Goal: Information Seeking & Learning: Learn about a topic

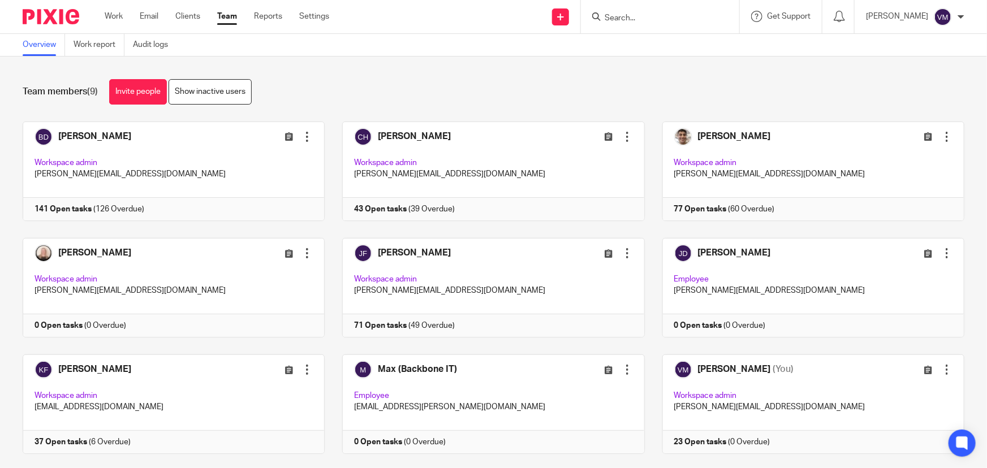
click at [234, 12] on link "Team" at bounding box center [227, 16] width 20 height 11
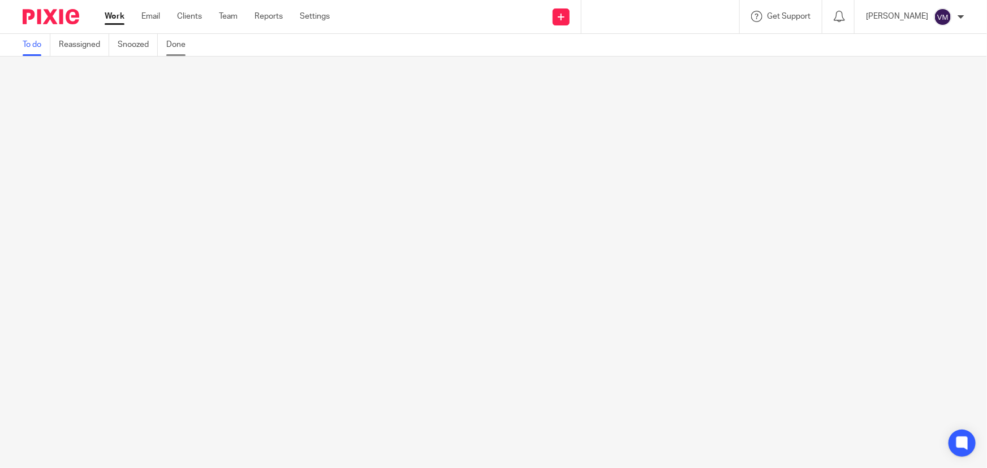
click at [179, 44] on link "Done" at bounding box center [180, 45] width 28 height 22
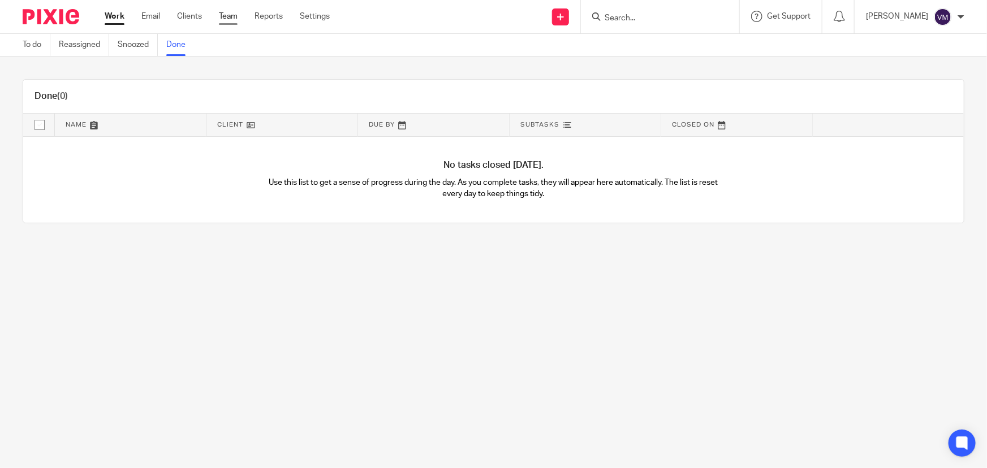
click at [227, 17] on link "Team" at bounding box center [228, 16] width 19 height 11
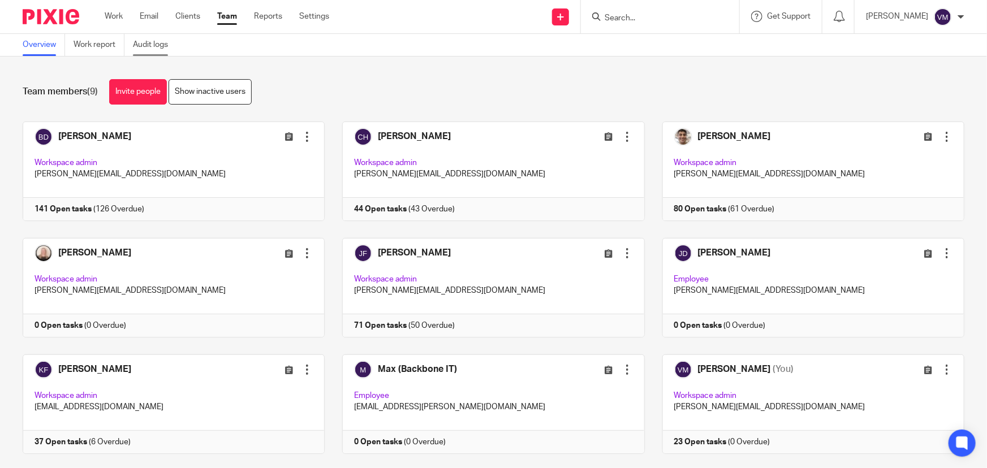
click at [156, 41] on link "Audit logs" at bounding box center [155, 45] width 44 height 22
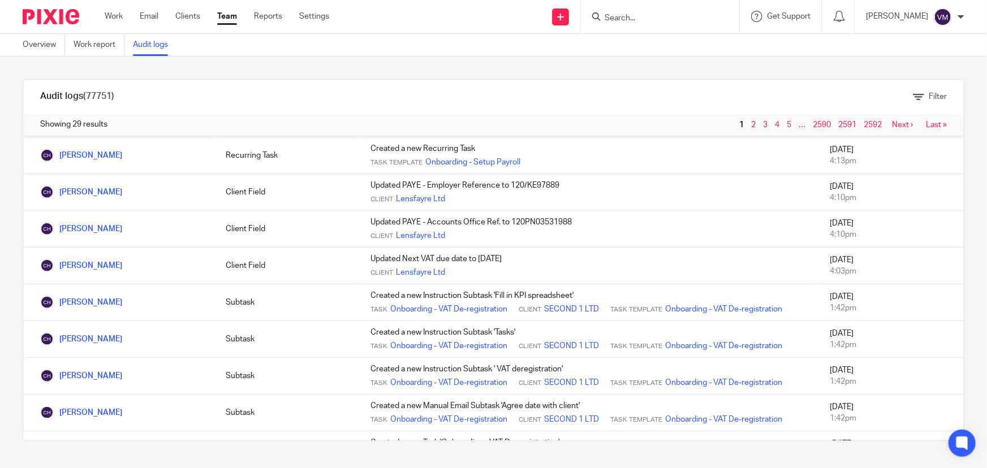
scroll to position [527, 0]
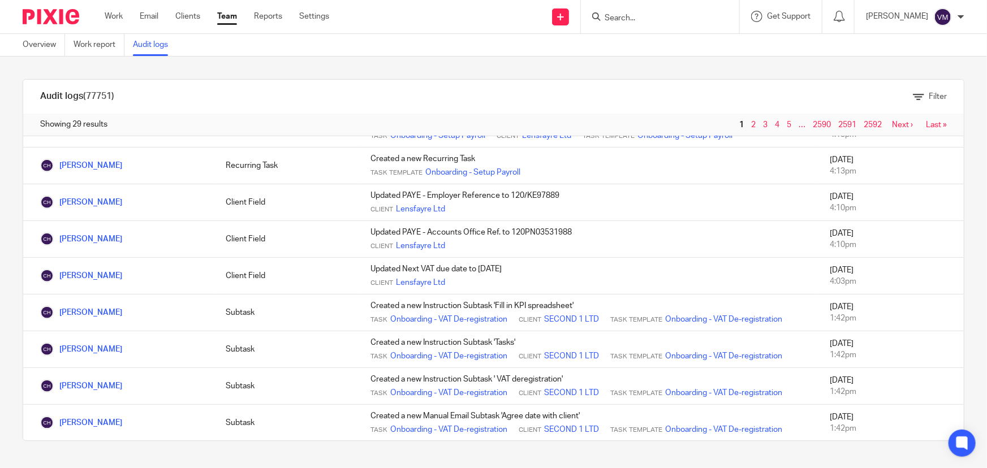
click at [231, 14] on link "Team" at bounding box center [227, 16] width 20 height 11
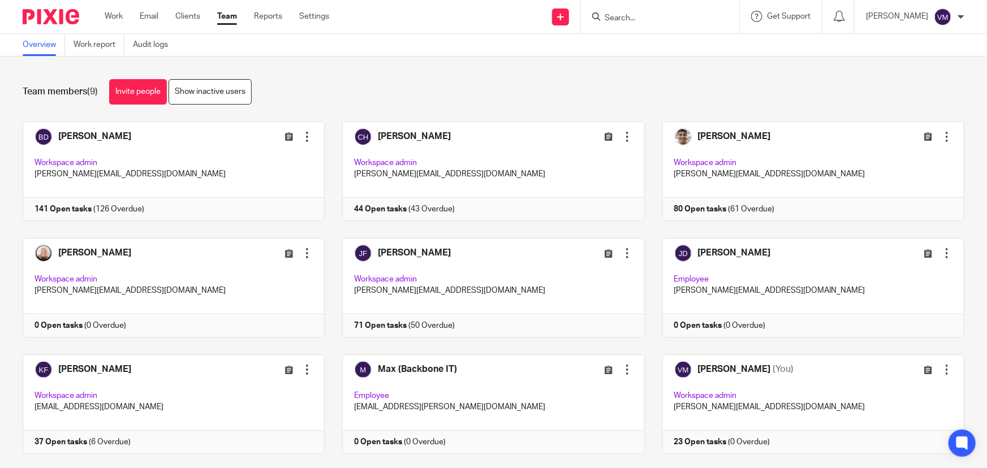
click at [644, 19] on input "Search" at bounding box center [654, 19] width 102 height 10
type input "round"
click at [657, 36] on link at bounding box center [698, 49] width 194 height 26
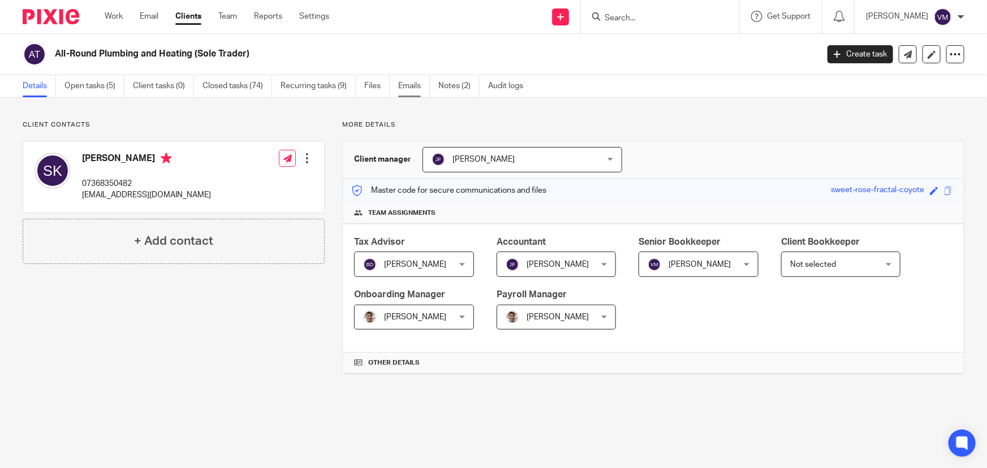
click at [410, 88] on link "Emails" at bounding box center [414, 86] width 32 height 22
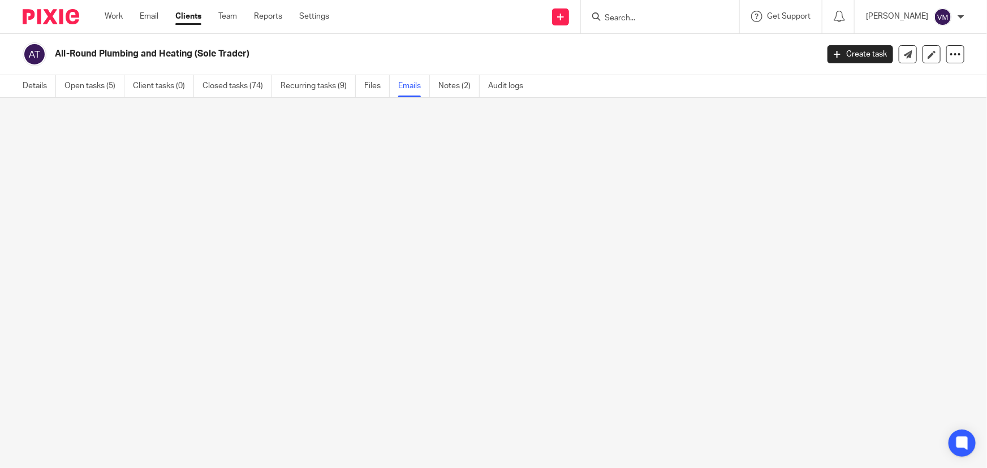
click at [416, 85] on link "Emails" at bounding box center [414, 86] width 32 height 22
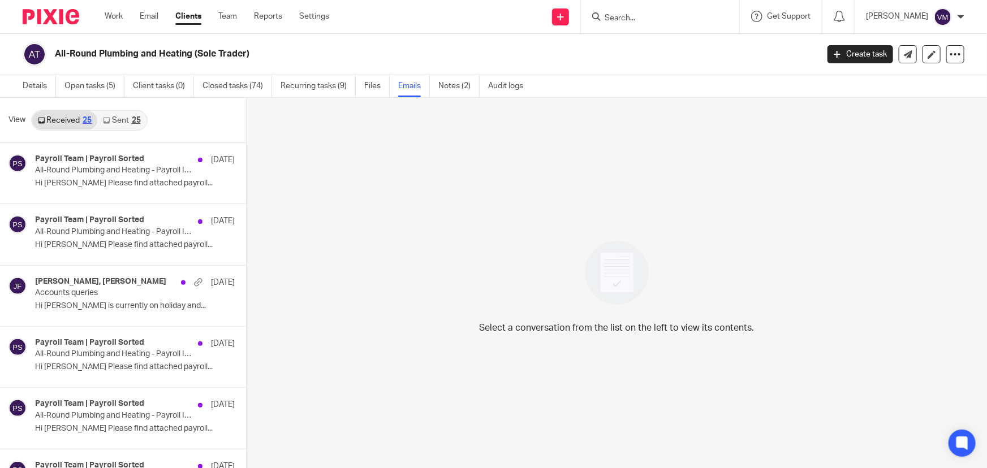
click at [122, 120] on link "Sent 25" at bounding box center [121, 120] width 49 height 18
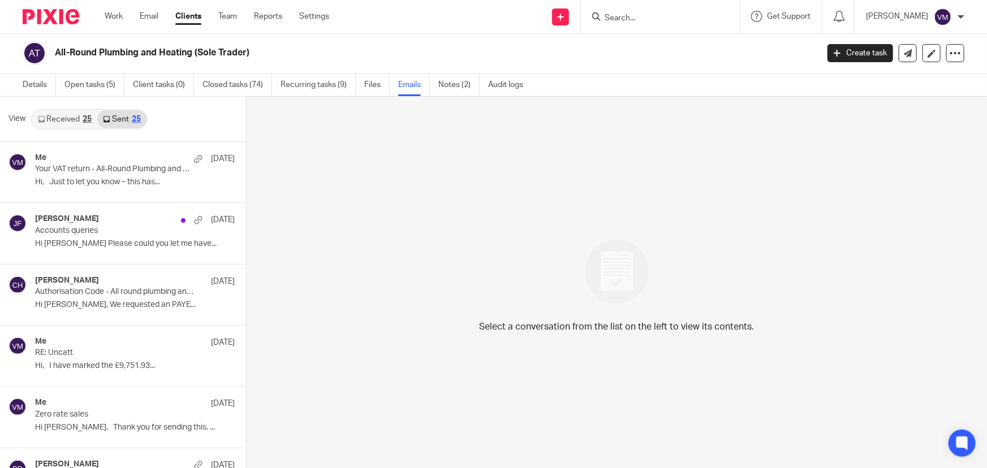
click at [94, 120] on link "Received 25" at bounding box center [64, 119] width 65 height 18
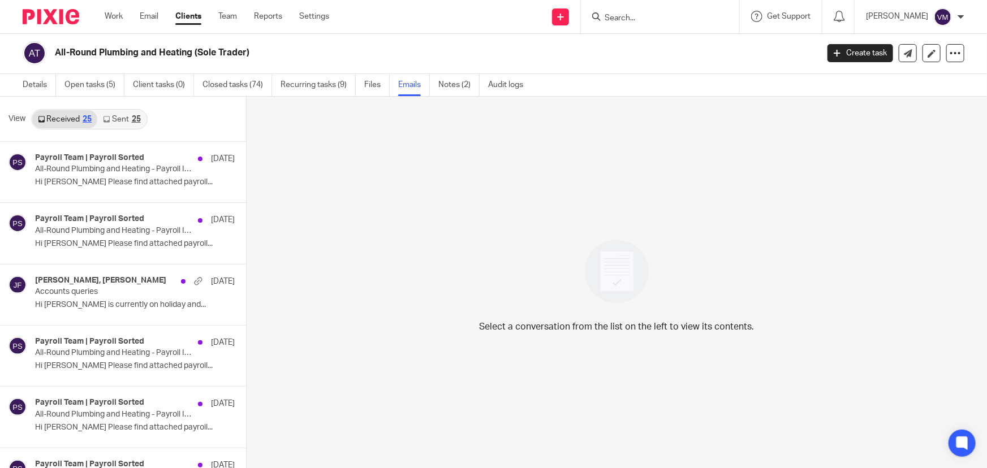
click at [643, 15] on input "Search" at bounding box center [654, 19] width 102 height 10
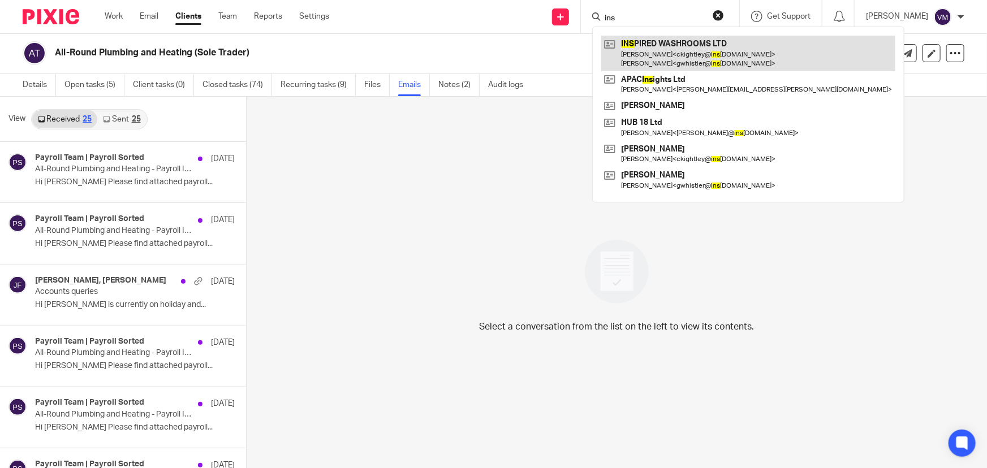
type input "ins"
click at [662, 52] on link at bounding box center [748, 53] width 294 height 35
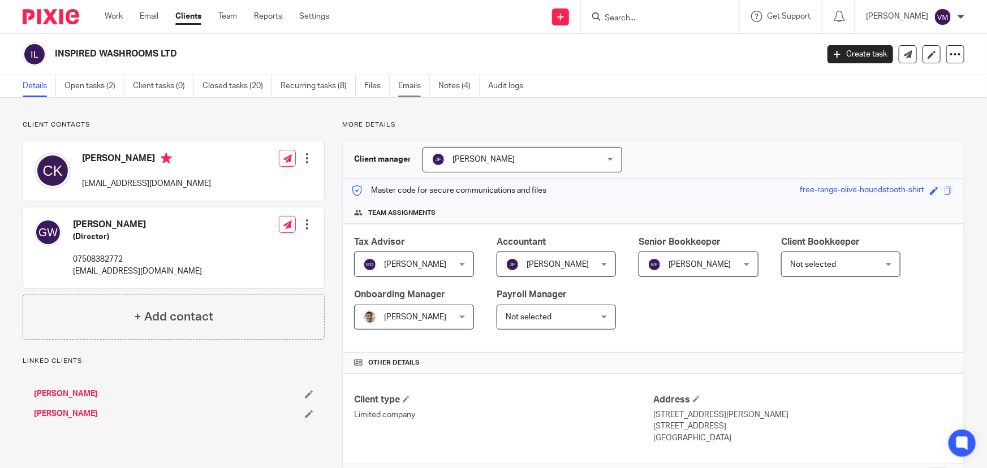
click at [405, 85] on link "Emails" at bounding box center [414, 86] width 32 height 22
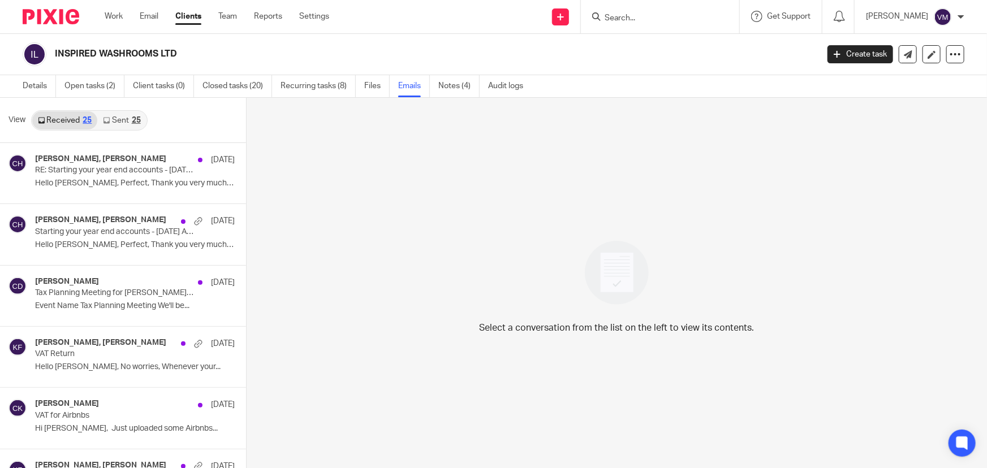
click at [126, 120] on link "Sent 25" at bounding box center [121, 120] width 49 height 18
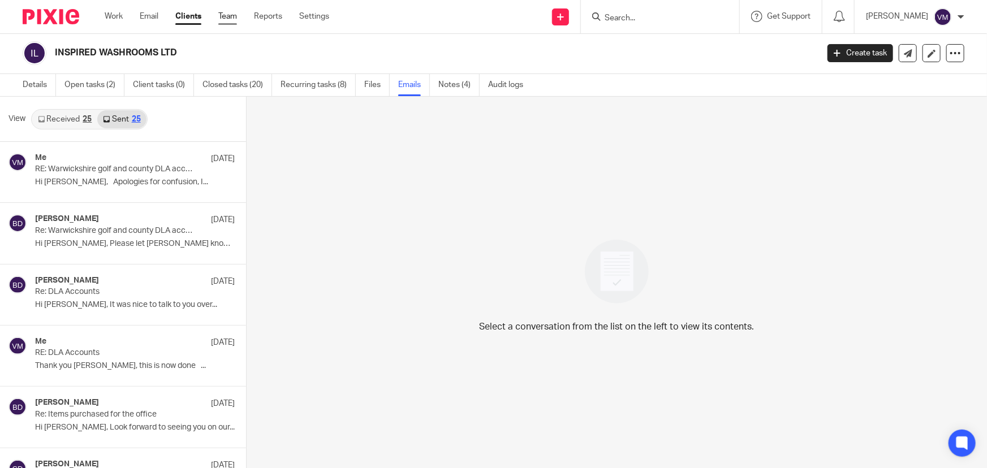
click at [236, 16] on link "Team" at bounding box center [227, 16] width 19 height 11
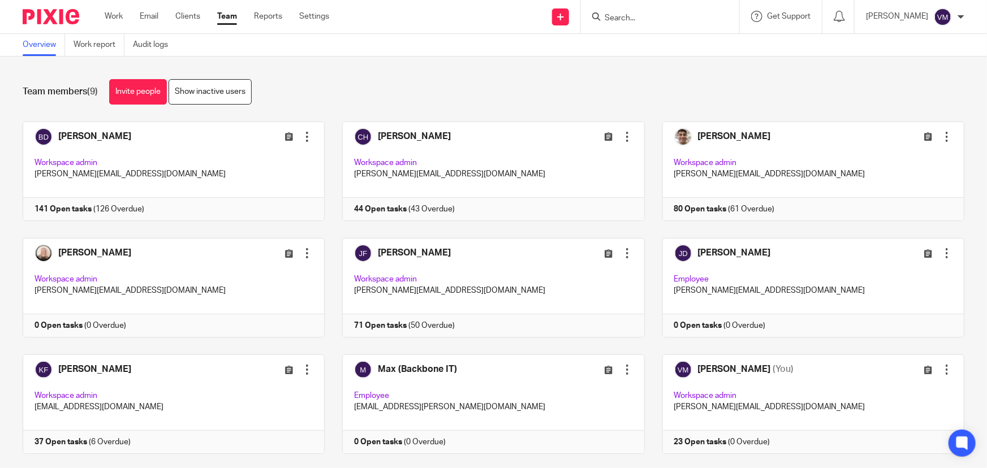
click at [631, 19] on input "Search" at bounding box center [654, 19] width 102 height 10
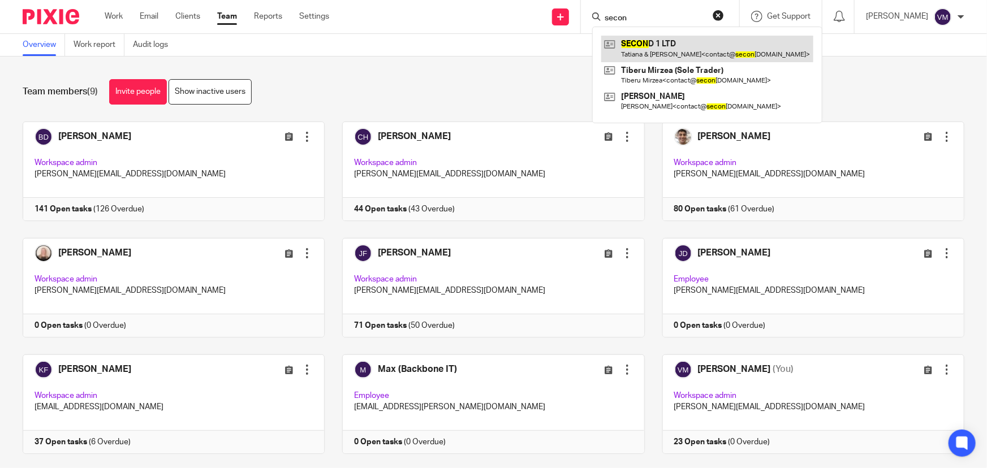
type input "secon"
click at [650, 44] on link at bounding box center [707, 49] width 212 height 26
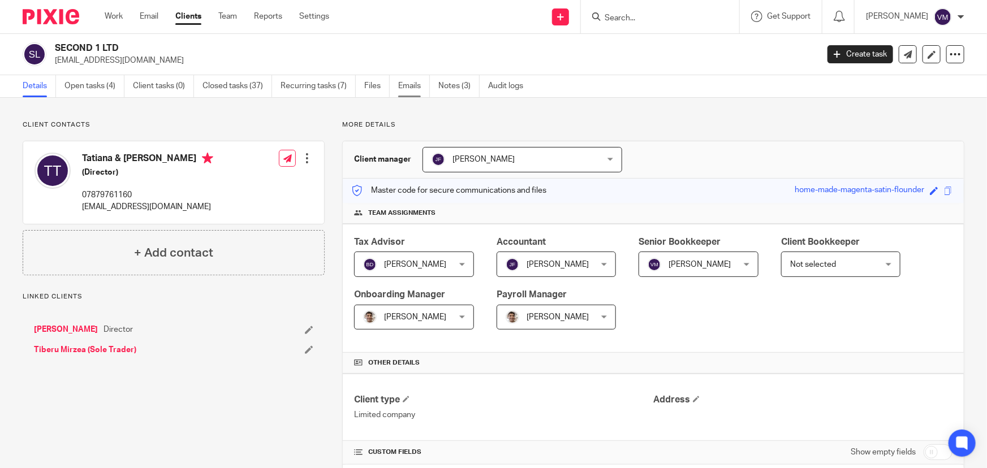
click at [416, 85] on link "Emails" at bounding box center [414, 86] width 32 height 22
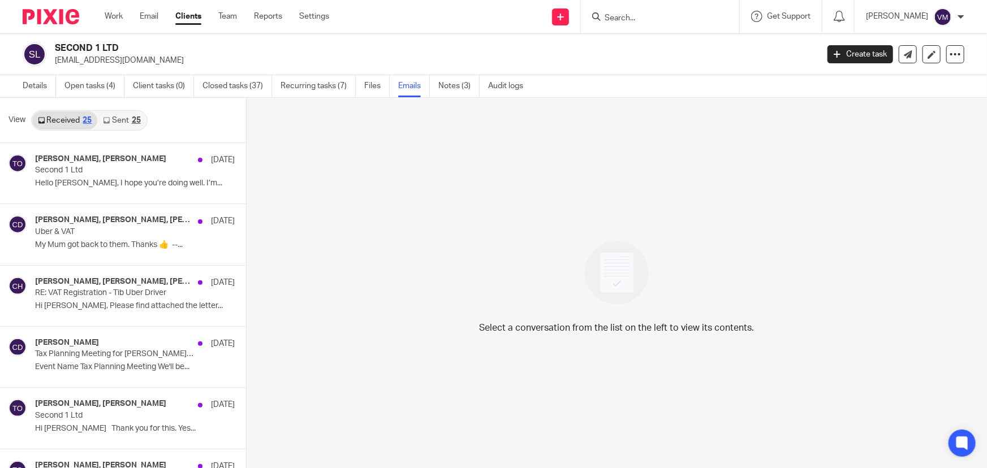
click at [119, 118] on link "Sent 25" at bounding box center [121, 120] width 49 height 18
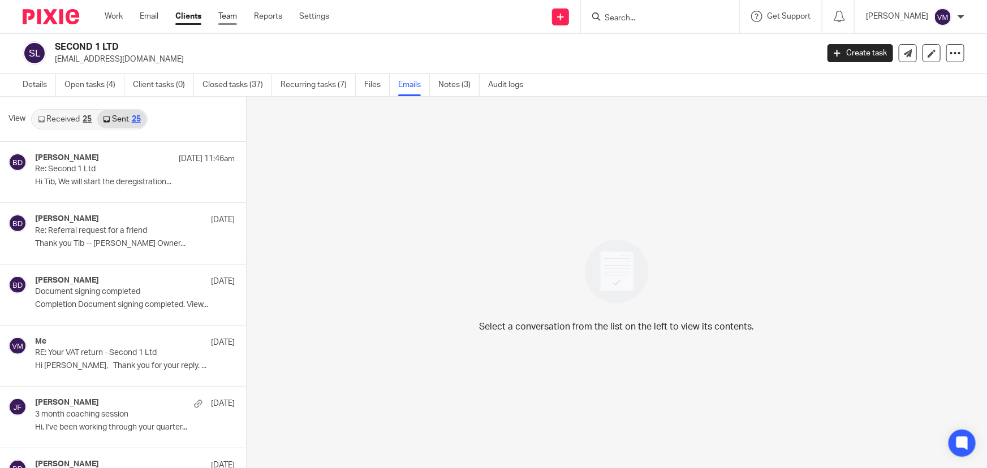
click at [228, 16] on link "Team" at bounding box center [227, 16] width 19 height 11
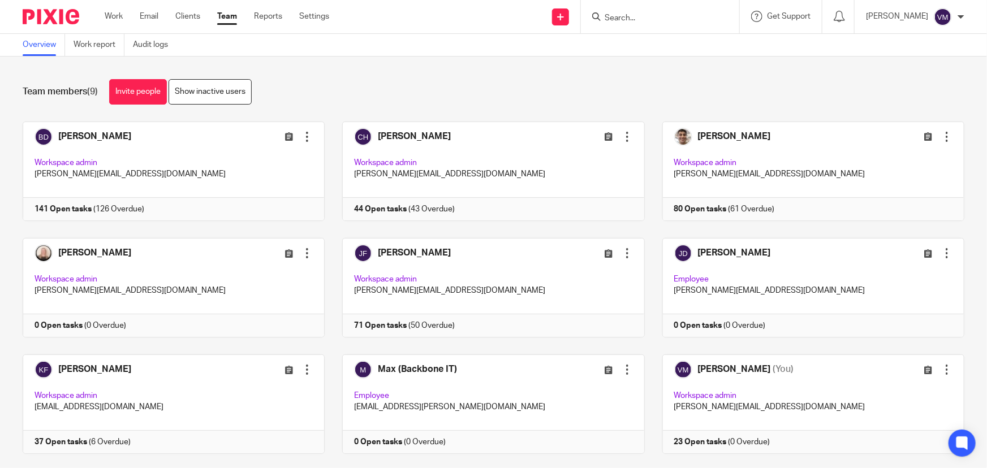
click at [638, 11] on form at bounding box center [663, 17] width 120 height 14
click at [629, 16] on input "Search" at bounding box center [654, 19] width 102 height 10
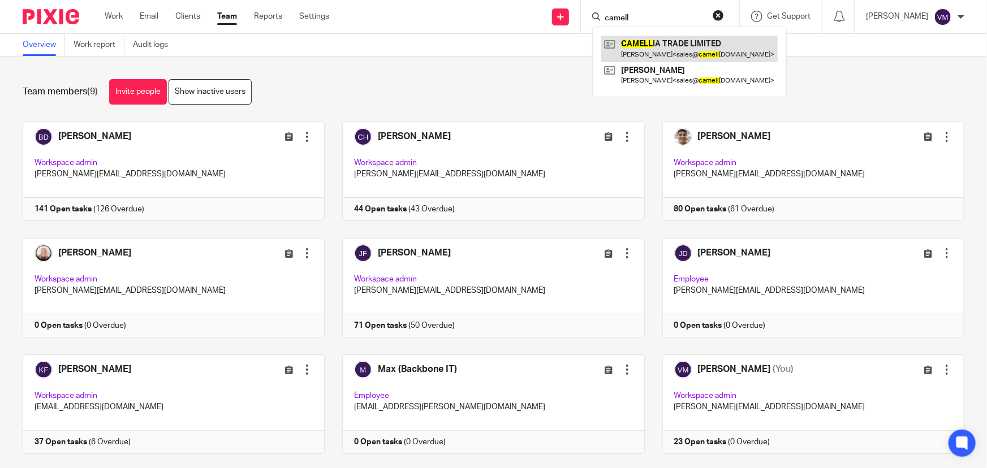
type input "camell"
click at [670, 50] on link at bounding box center [689, 49] width 176 height 26
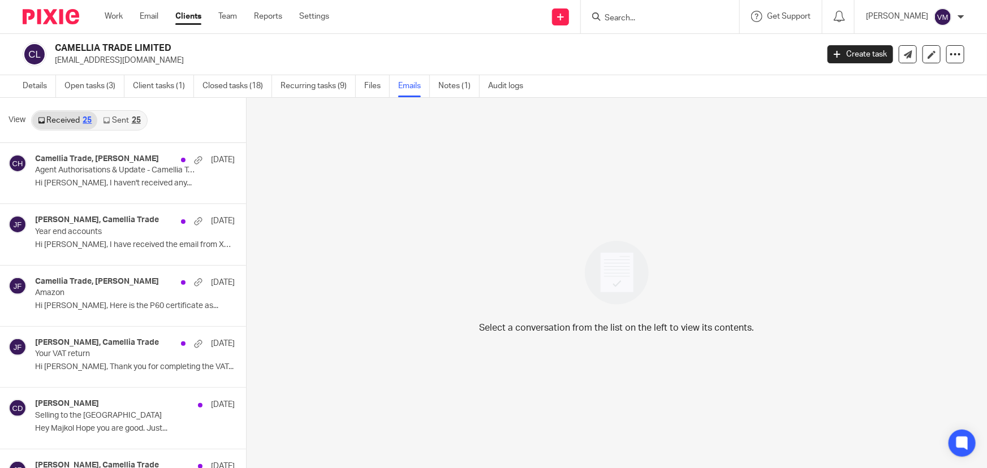
click at [120, 117] on link "Sent 25" at bounding box center [121, 120] width 49 height 18
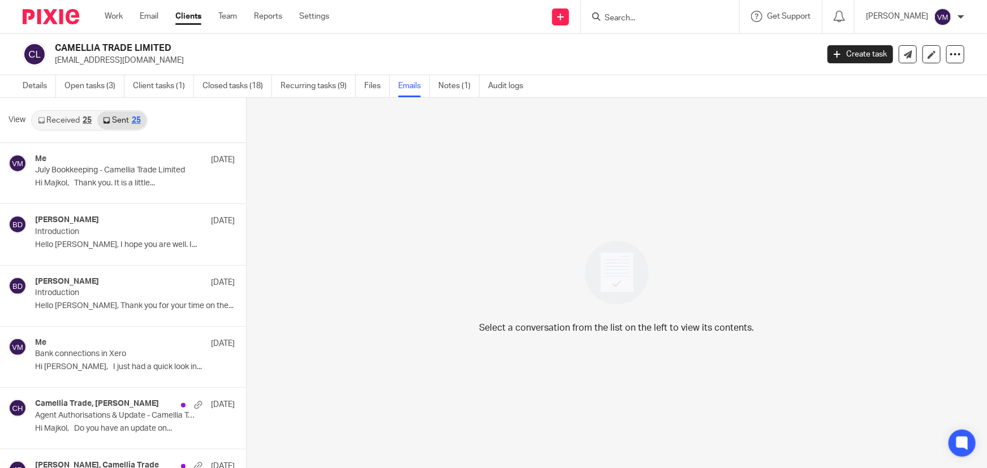
scroll to position [1, 0]
click at [87, 116] on div "25" at bounding box center [87, 119] width 9 height 8
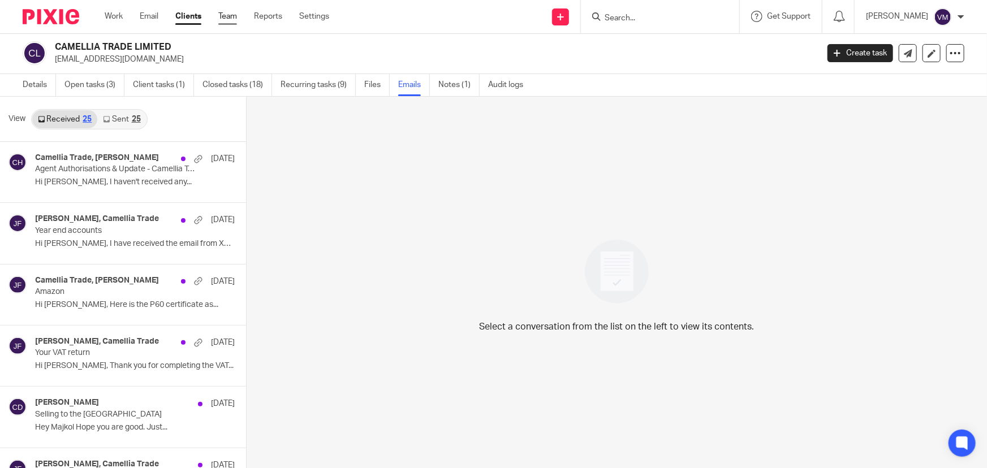
click at [236, 19] on link "Team" at bounding box center [227, 16] width 19 height 11
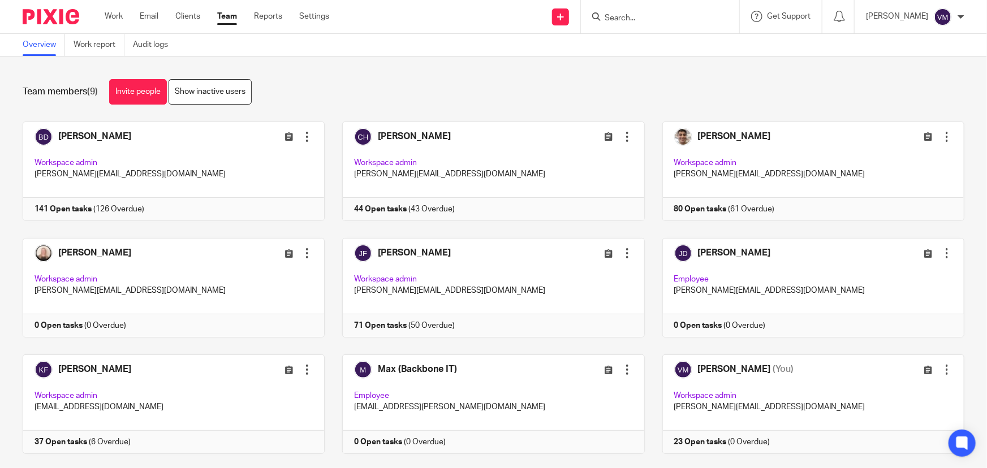
click at [668, 16] on input "Search" at bounding box center [654, 19] width 102 height 10
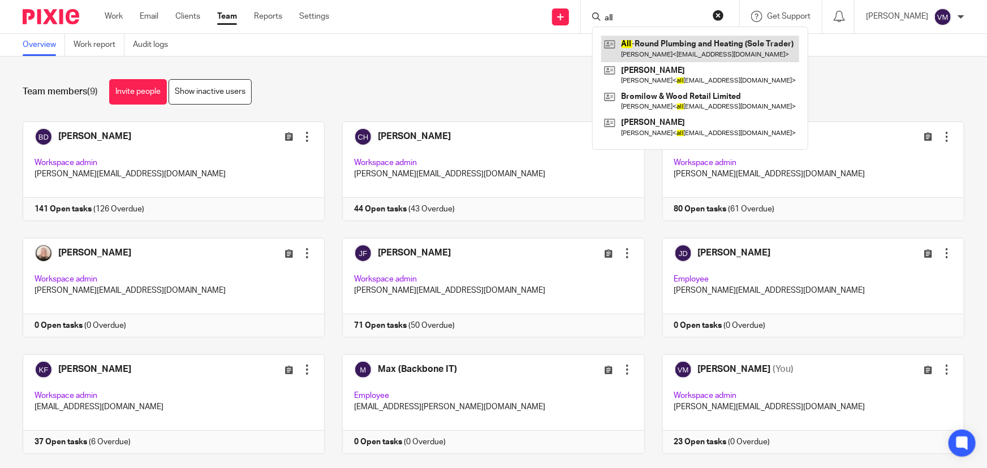
type input "all"
click at [681, 48] on link at bounding box center [700, 49] width 198 height 26
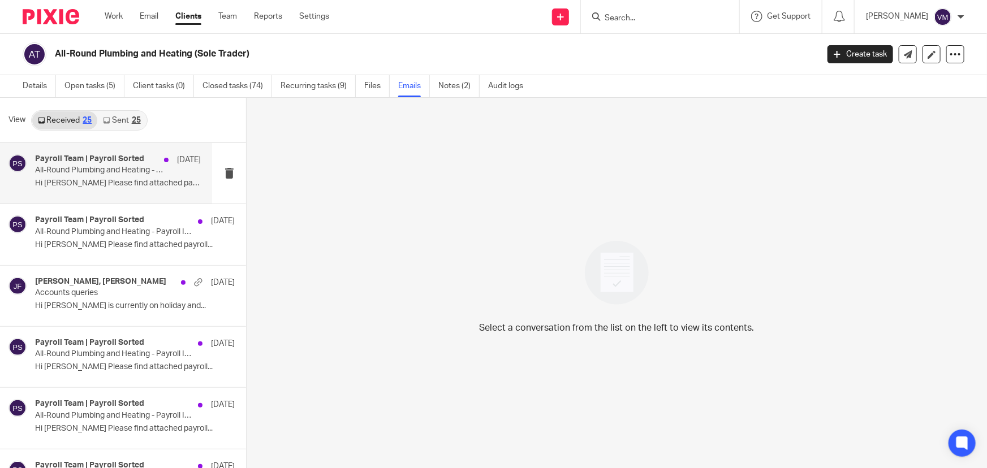
click at [127, 172] on p "All-Round Plumbing and Heating - Payroll Information - Tax Week 19 | ALL5196" at bounding box center [101, 171] width 133 height 10
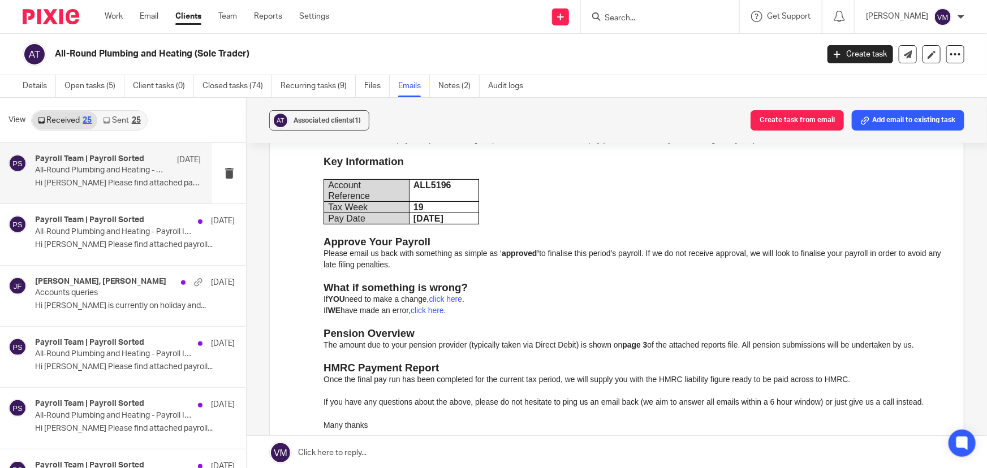
scroll to position [308, 0]
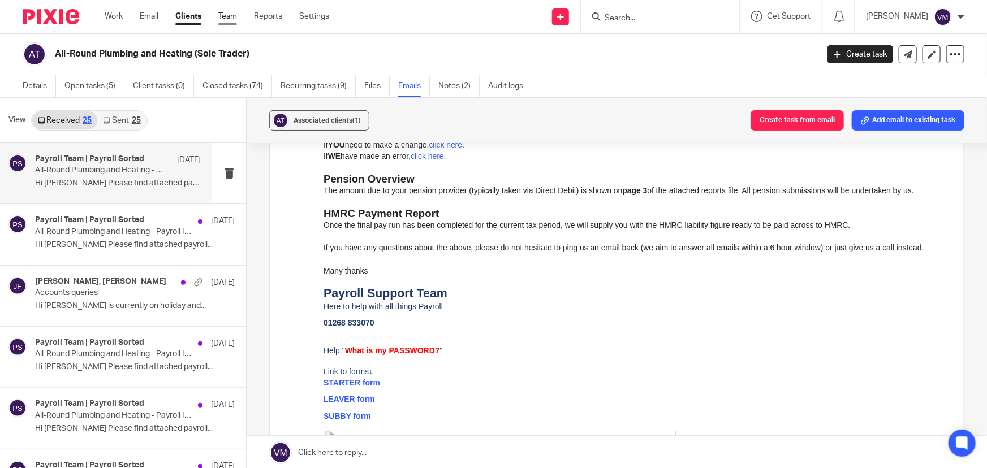
click at [226, 14] on link "Team" at bounding box center [227, 16] width 19 height 11
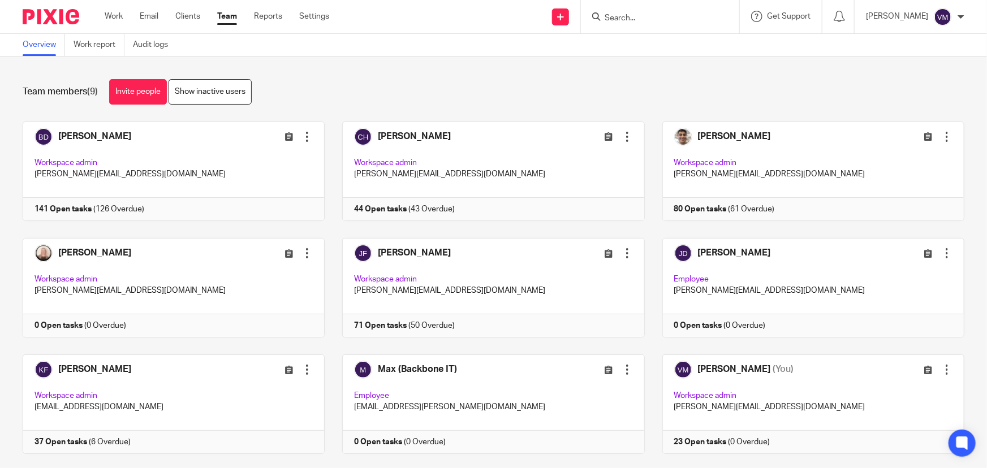
click at [227, 16] on link "Team" at bounding box center [227, 16] width 20 height 11
click at [158, 45] on link "Audit logs" at bounding box center [155, 45] width 44 height 22
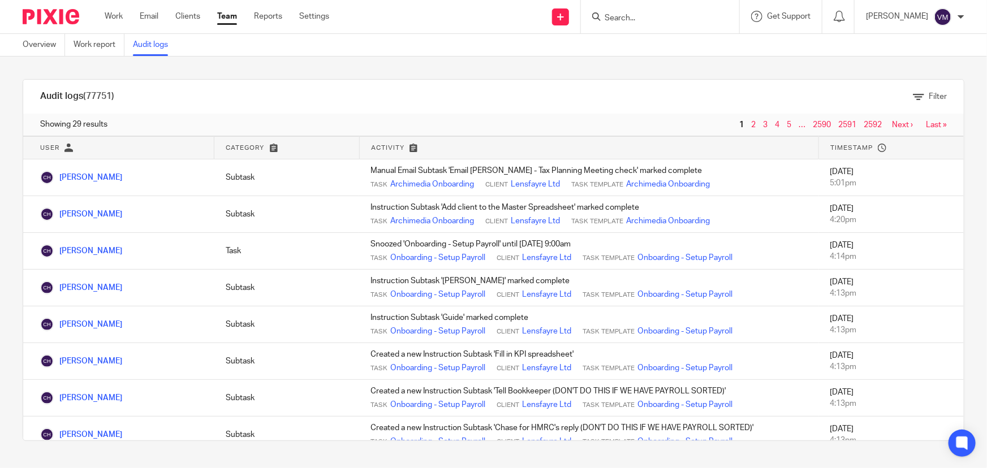
click at [233, 16] on link "Team" at bounding box center [227, 16] width 20 height 11
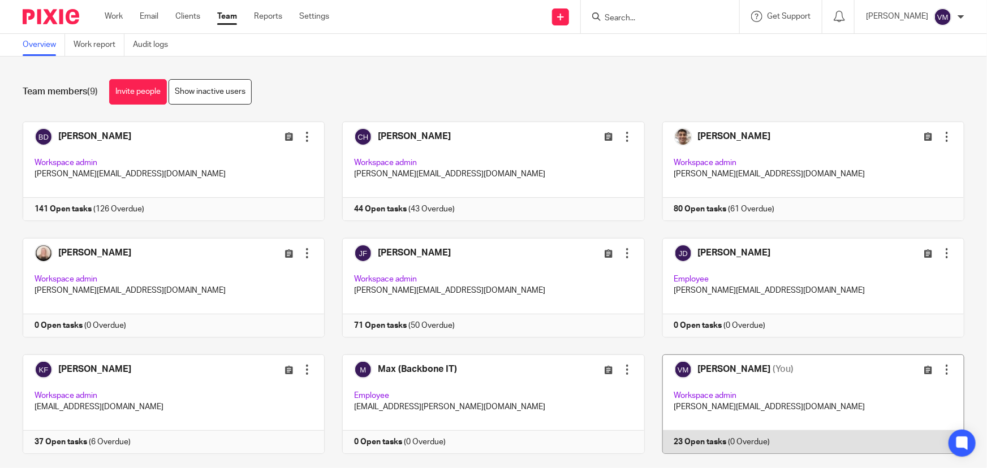
click at [726, 439] on link at bounding box center [805, 405] width 320 height 100
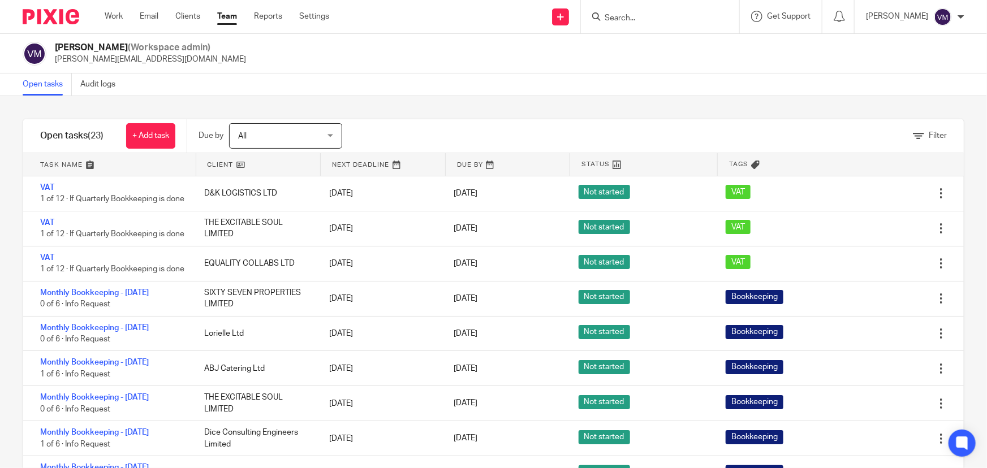
click at [638, 18] on input "Search" at bounding box center [654, 19] width 102 height 10
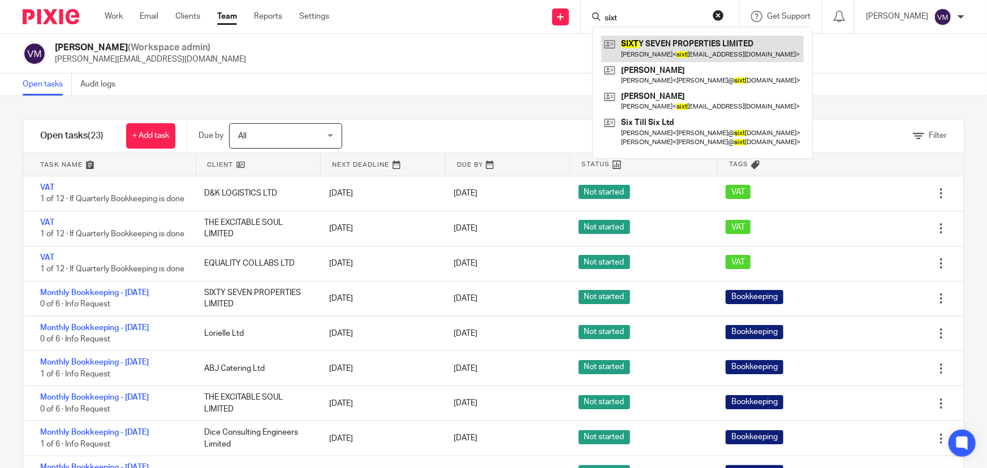
type input "sixt"
click at [666, 41] on link at bounding box center [702, 49] width 202 height 26
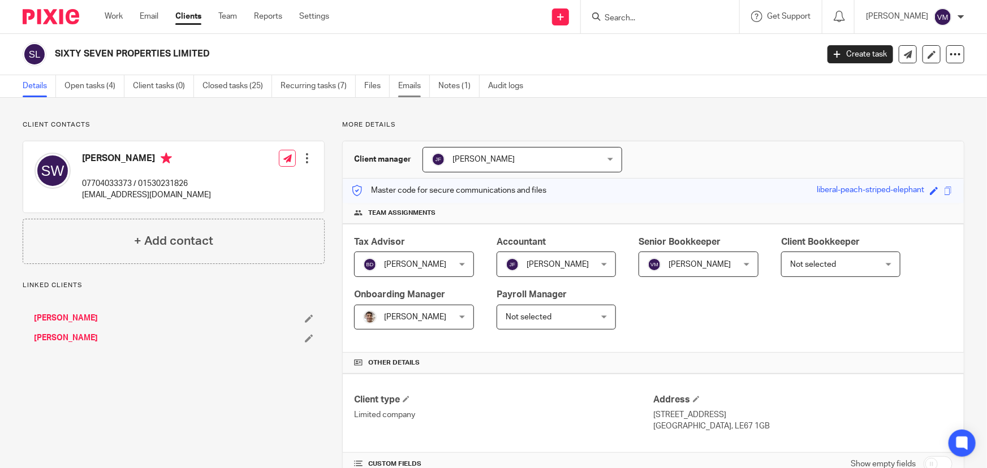
click at [409, 81] on link "Emails" at bounding box center [414, 86] width 32 height 22
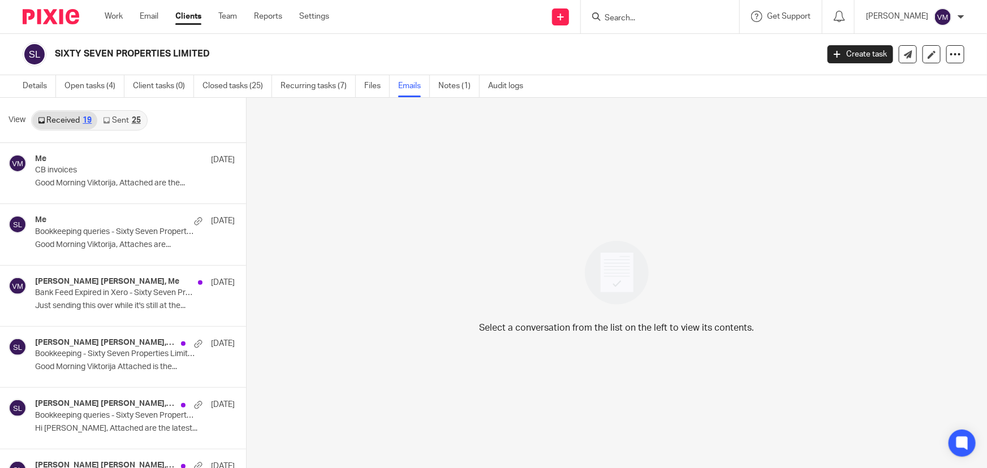
click at [111, 121] on link "Sent 25" at bounding box center [121, 120] width 49 height 18
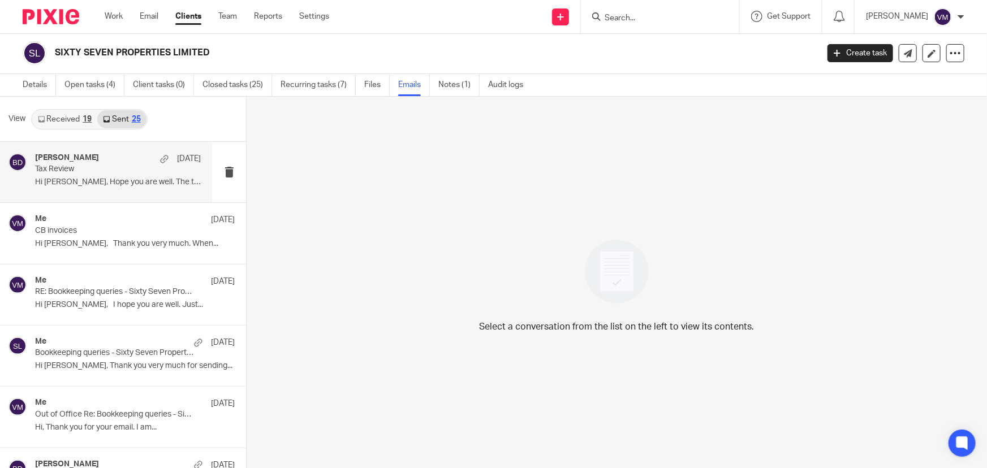
click at [98, 158] on h4 "Barbara Demtriou" at bounding box center [67, 158] width 64 height 10
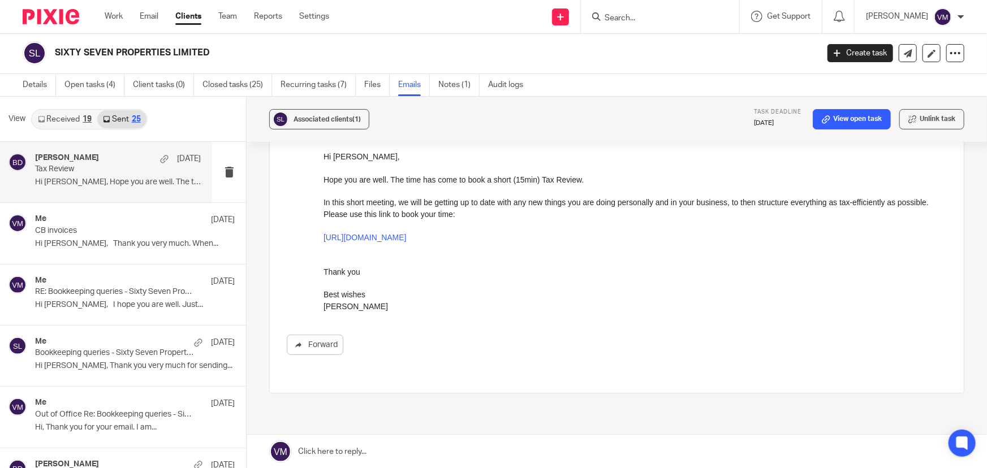
scroll to position [174, 0]
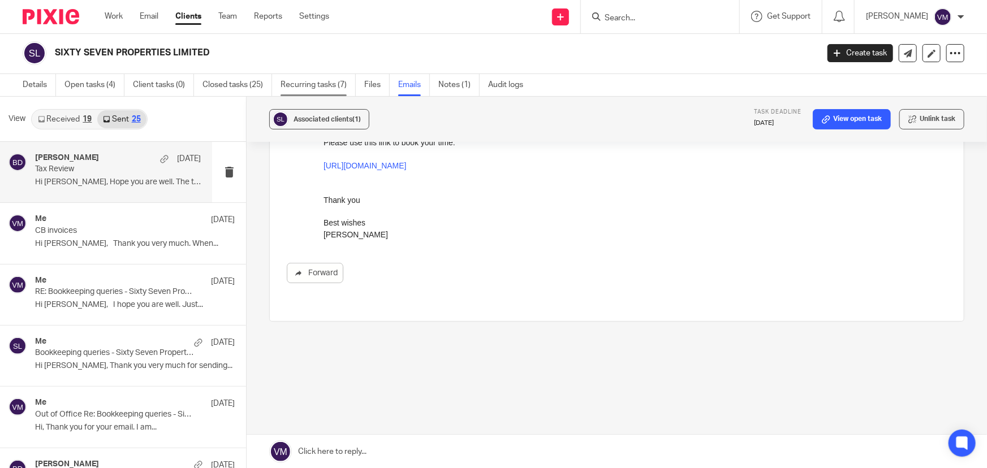
click at [308, 86] on link "Recurring tasks (7)" at bounding box center [318, 85] width 75 height 22
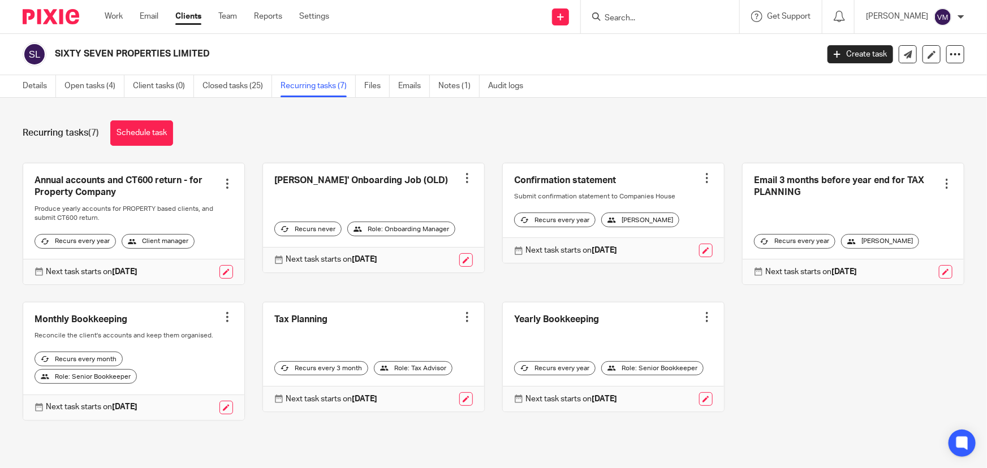
click at [639, 18] on input "Search" at bounding box center [654, 19] width 102 height 10
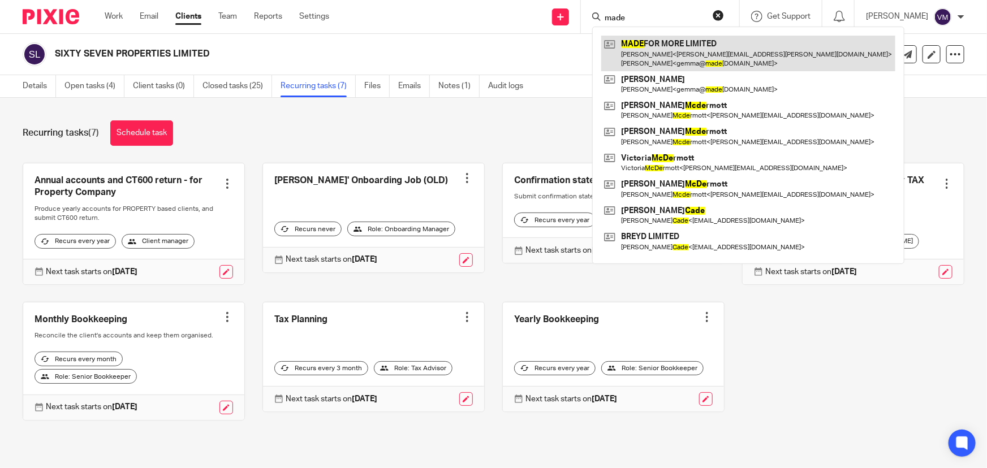
type input "made"
click at [684, 40] on link at bounding box center [748, 53] width 294 height 35
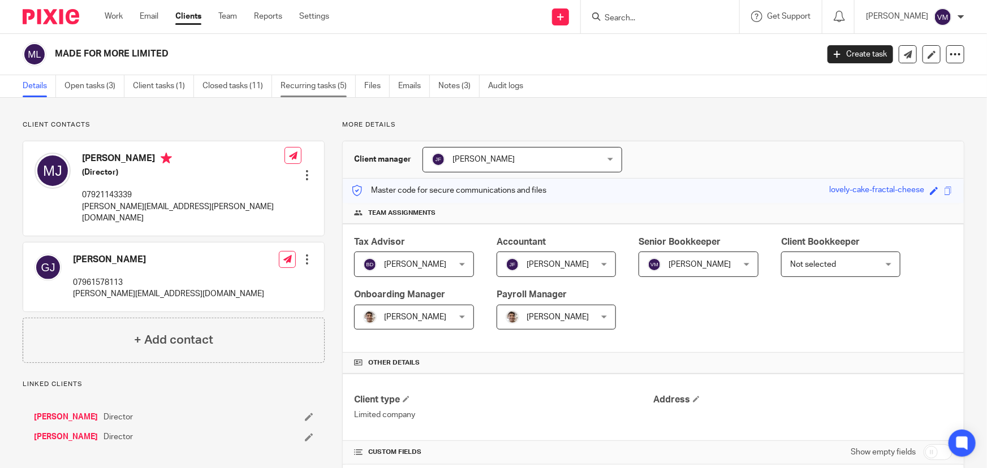
click at [287, 79] on link "Recurring tasks (5)" at bounding box center [318, 86] width 75 height 22
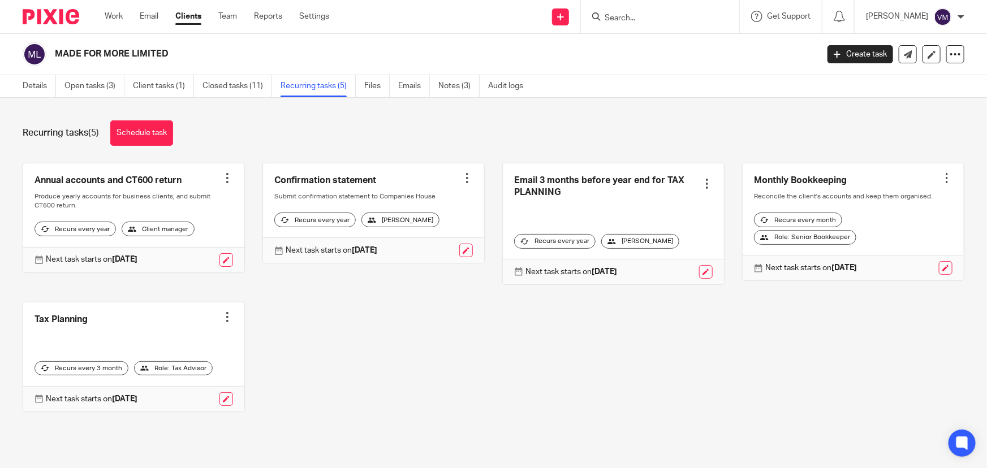
click at [226, 24] on div "Work Email Clients Team Reports Settings Work Email Clients Team Reports Settin…" at bounding box center [219, 16] width 253 height 33
click at [228, 15] on link "Team" at bounding box center [227, 16] width 19 height 11
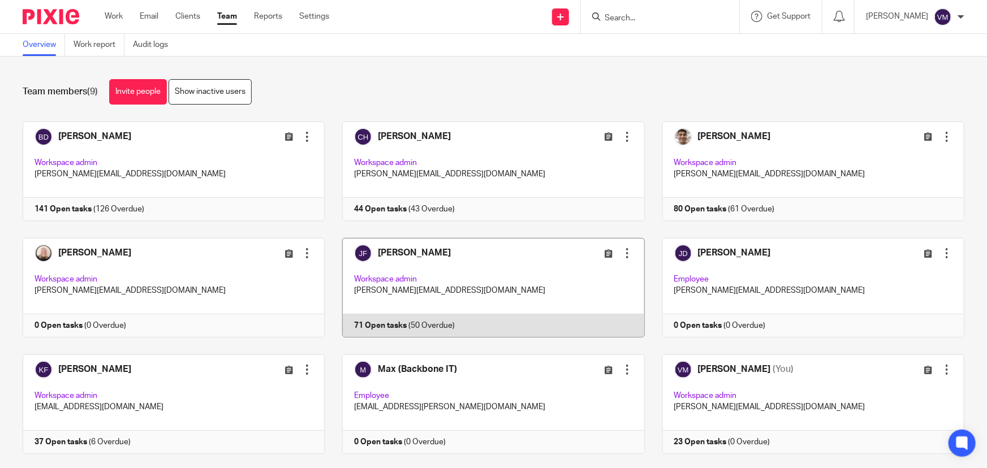
scroll to position [24, 0]
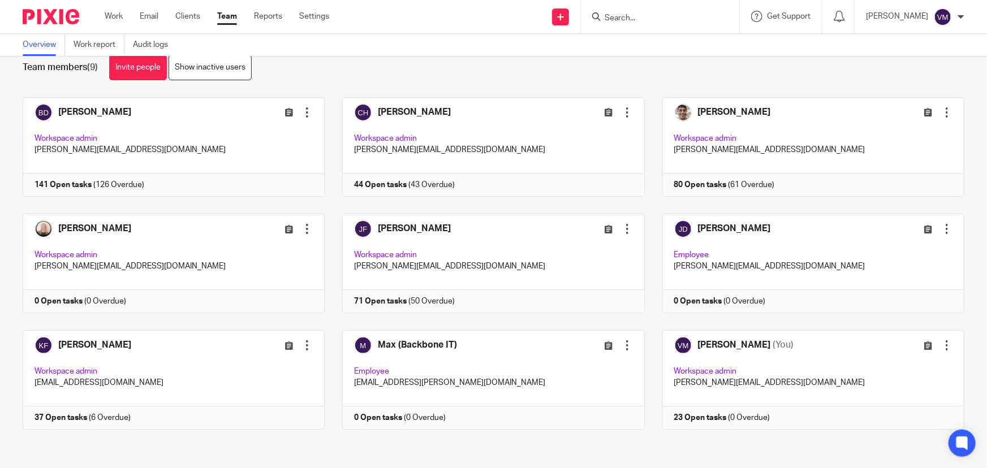
click at [229, 12] on link "Team" at bounding box center [227, 16] width 20 height 11
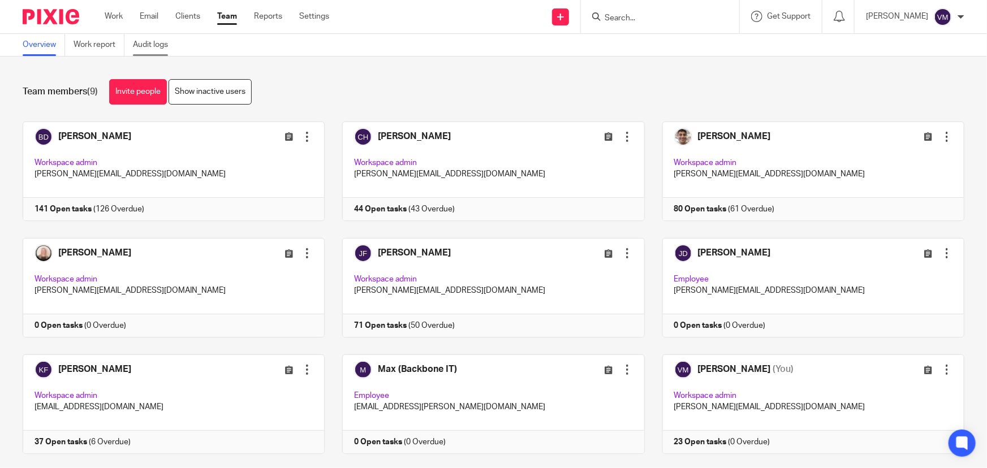
click at [153, 45] on link "Audit logs" at bounding box center [155, 45] width 44 height 22
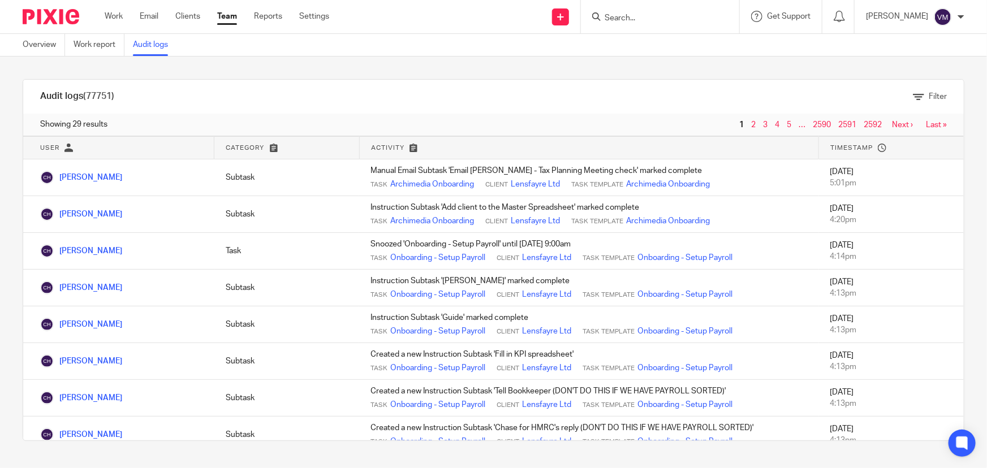
click at [230, 17] on link "Team" at bounding box center [227, 16] width 20 height 11
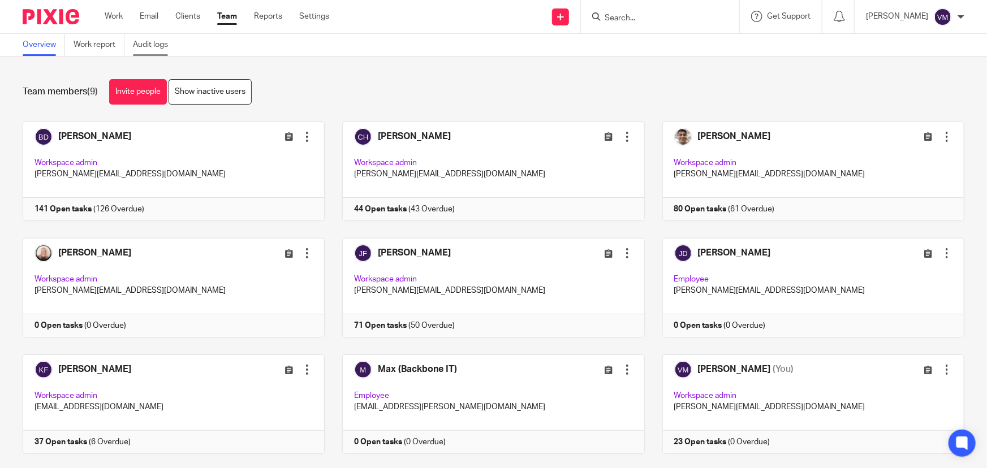
click at [148, 44] on link "Audit logs" at bounding box center [155, 45] width 44 height 22
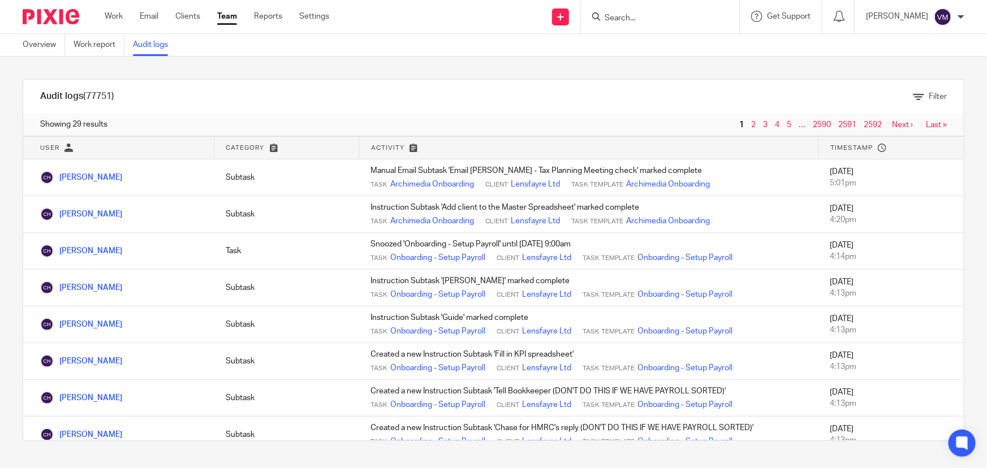
click at [233, 20] on link "Team" at bounding box center [227, 16] width 20 height 11
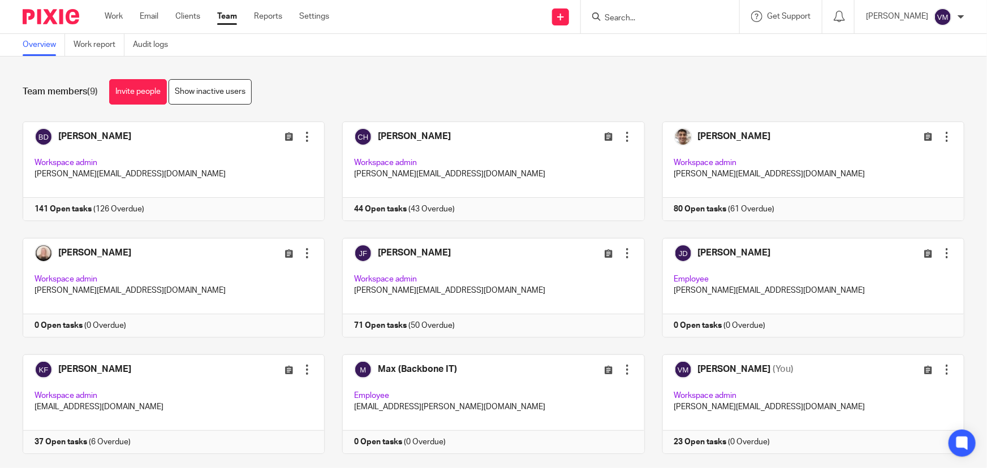
click at [680, 16] on input "Search" at bounding box center [654, 19] width 102 height 10
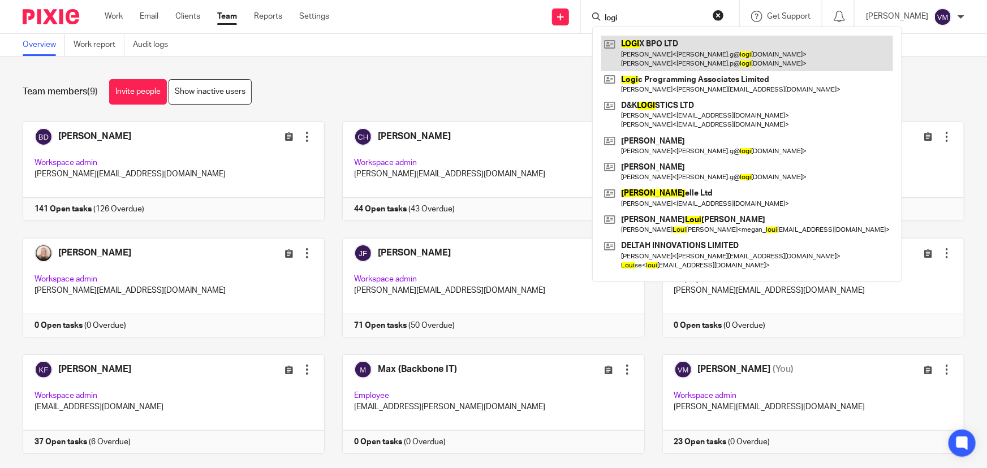
type input "logi"
click at [690, 42] on link at bounding box center [747, 53] width 292 height 35
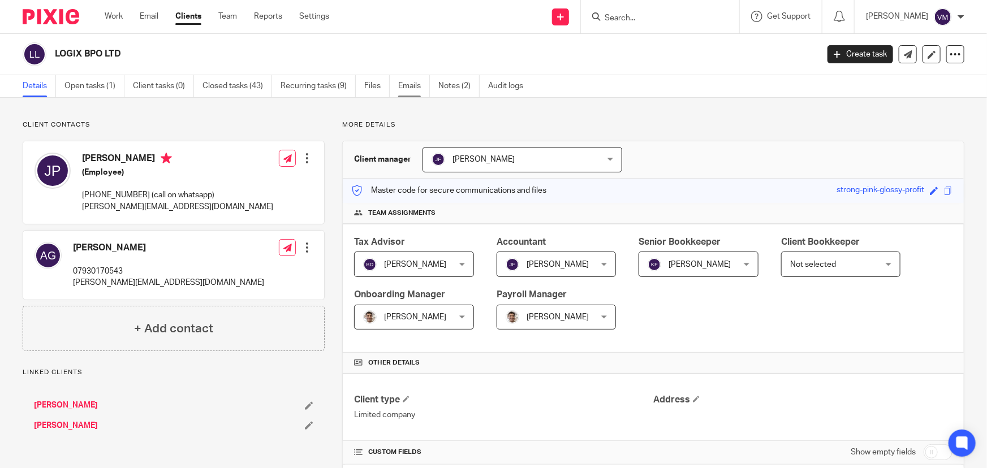
click at [424, 84] on link "Emails" at bounding box center [414, 86] width 32 height 22
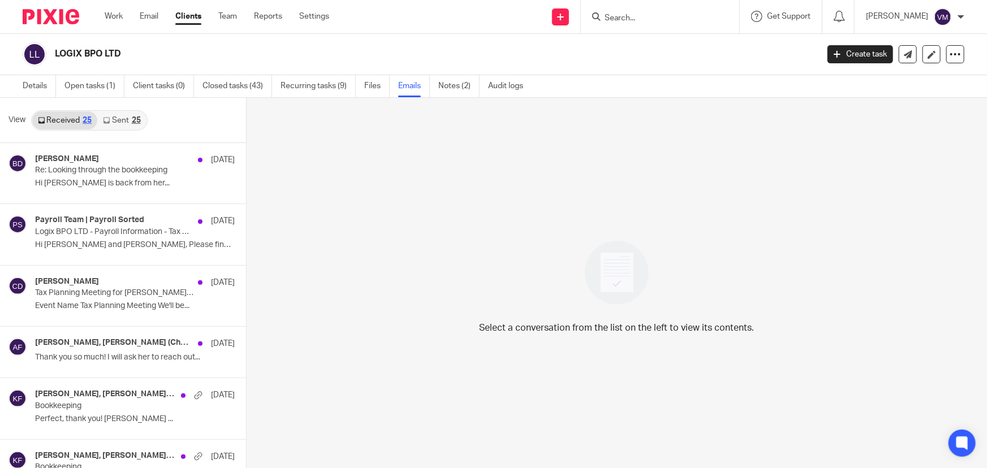
click at [116, 122] on link "Sent 25" at bounding box center [121, 120] width 49 height 18
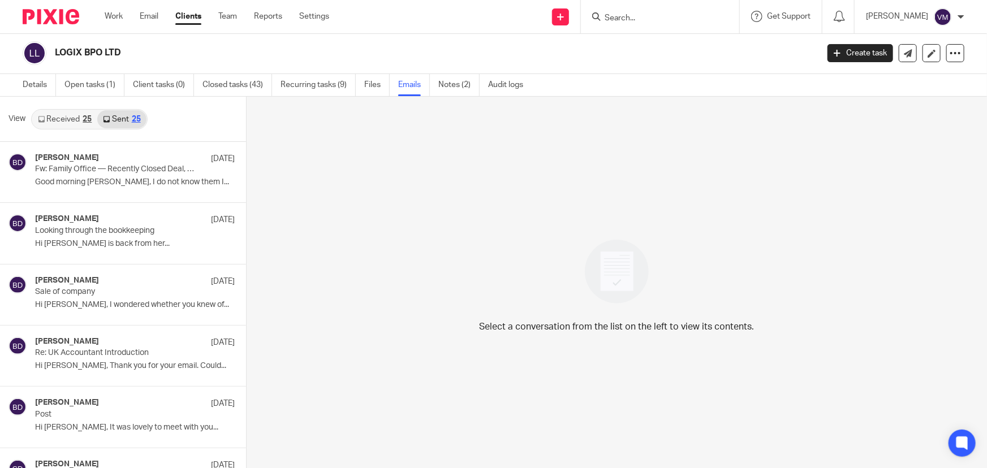
click at [76, 120] on link "Received 25" at bounding box center [64, 119] width 65 height 18
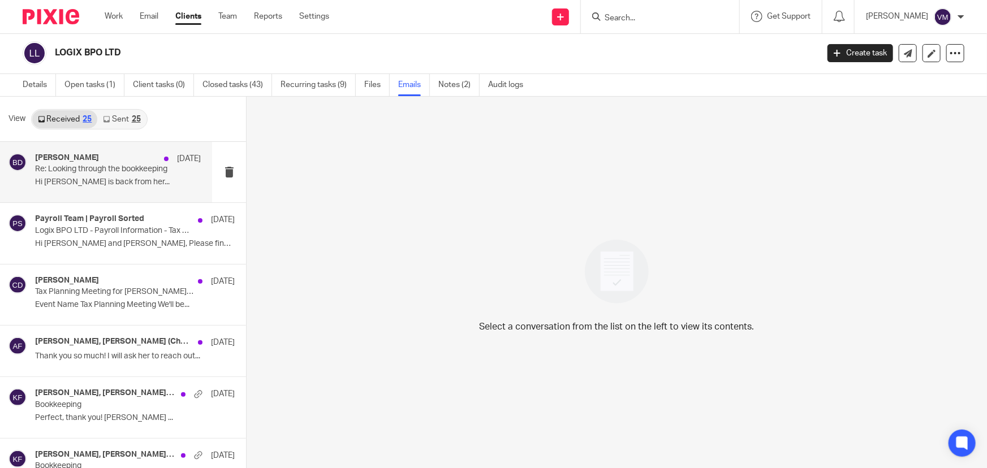
click at [78, 172] on p "Re: Looking through the bookkeeping" at bounding box center [101, 170] width 133 height 10
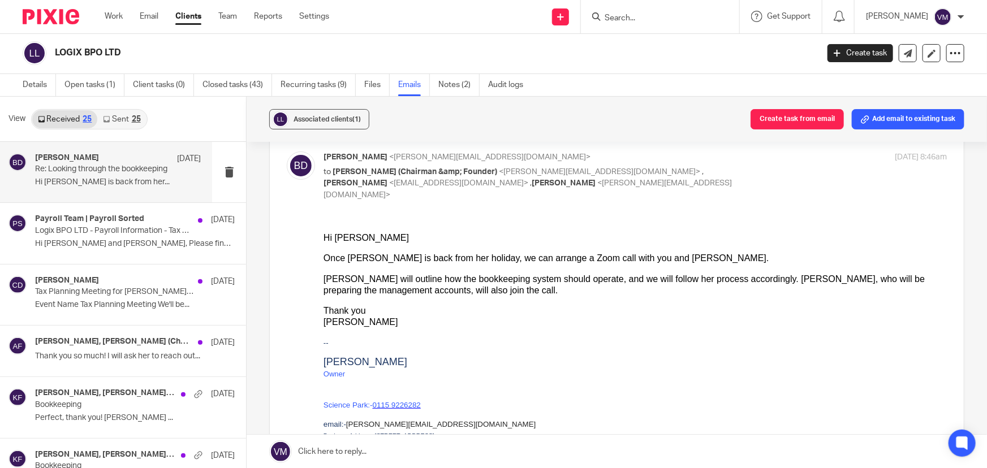
scroll to position [0, 0]
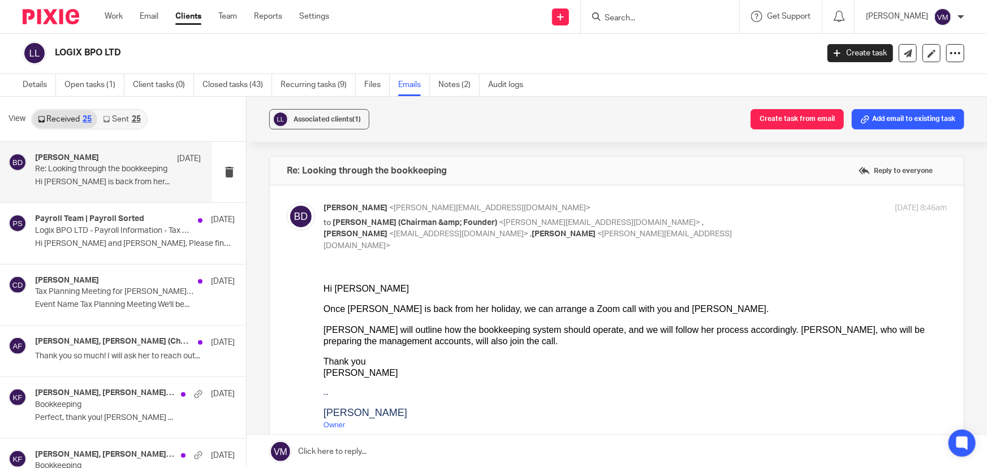
click at [135, 120] on div "25" at bounding box center [136, 119] width 9 height 8
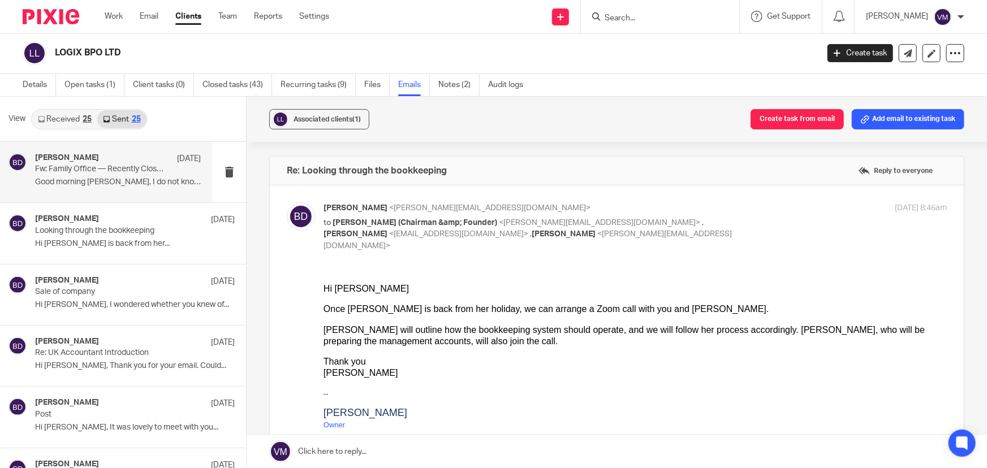
click at [85, 167] on p "Fw: Family Office — Recently Closed Deal, Seeking Next Acquisition" at bounding box center [101, 170] width 133 height 10
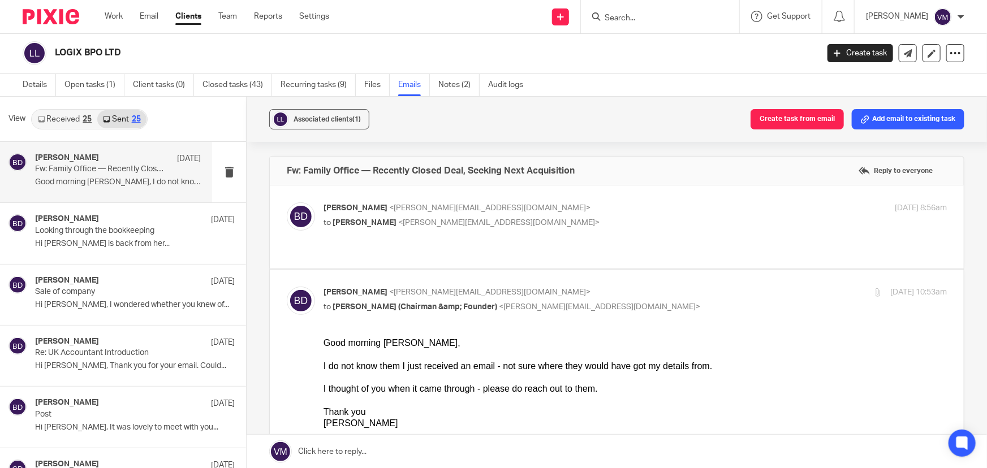
click at [679, 200] on label at bounding box center [617, 227] width 694 height 83
click at [287, 202] on input "checkbox" at bounding box center [286, 202] width 1 height 1
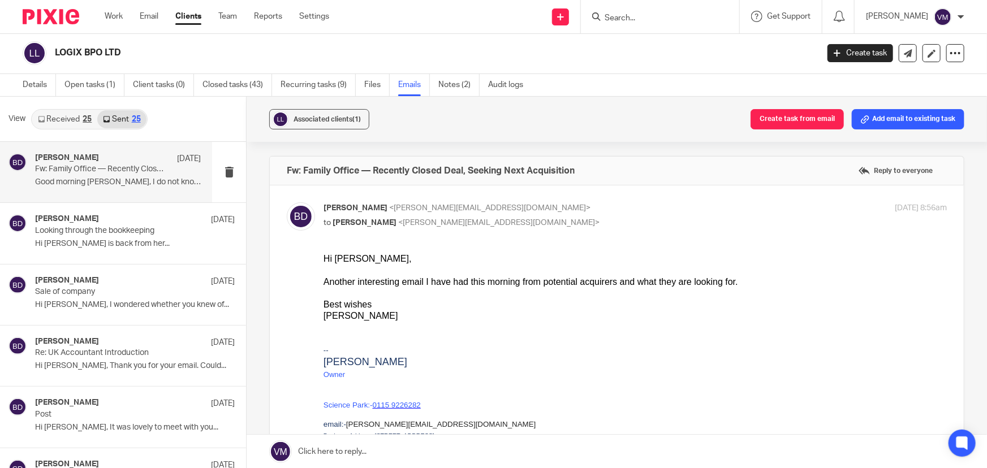
click at [287, 202] on input "checkbox" at bounding box center [286, 202] width 1 height 1
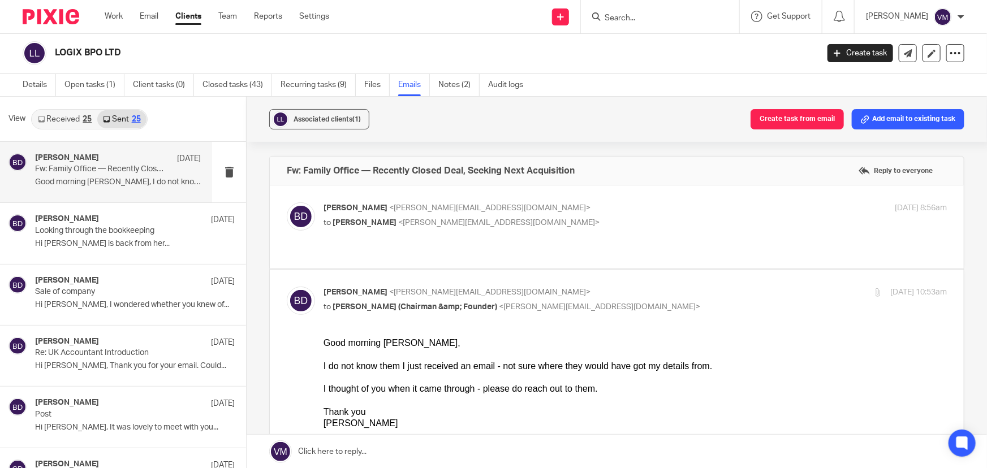
click at [676, 198] on label at bounding box center [617, 227] width 694 height 83
click at [287, 202] on input "checkbox" at bounding box center [286, 202] width 1 height 1
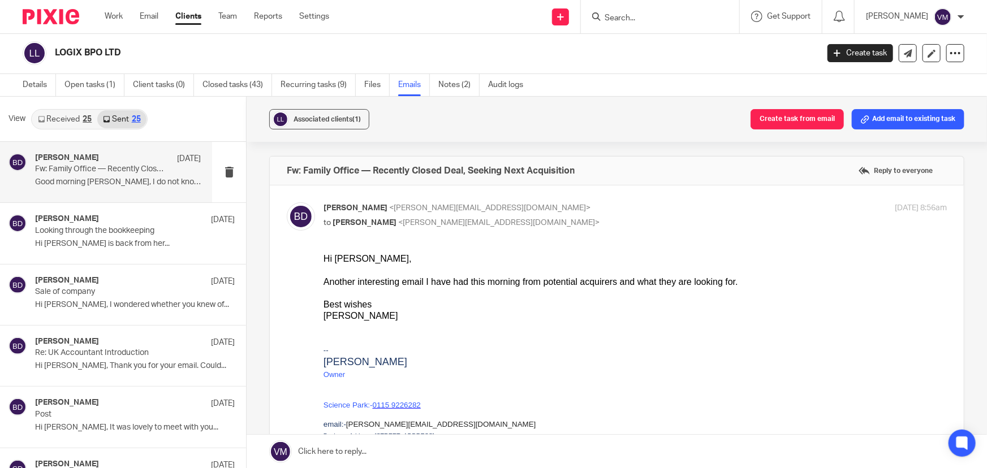
click at [287, 202] on input "checkbox" at bounding box center [286, 202] width 1 height 1
checkbox input "false"
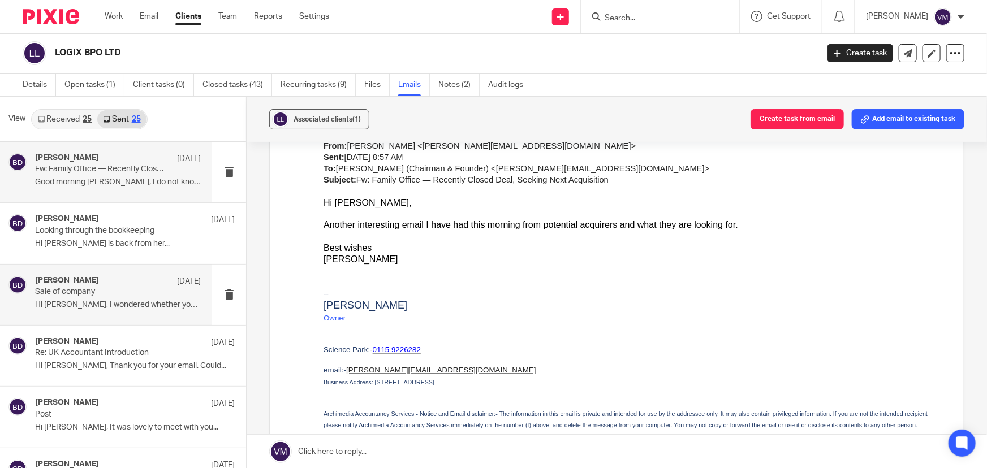
scroll to position [102, 0]
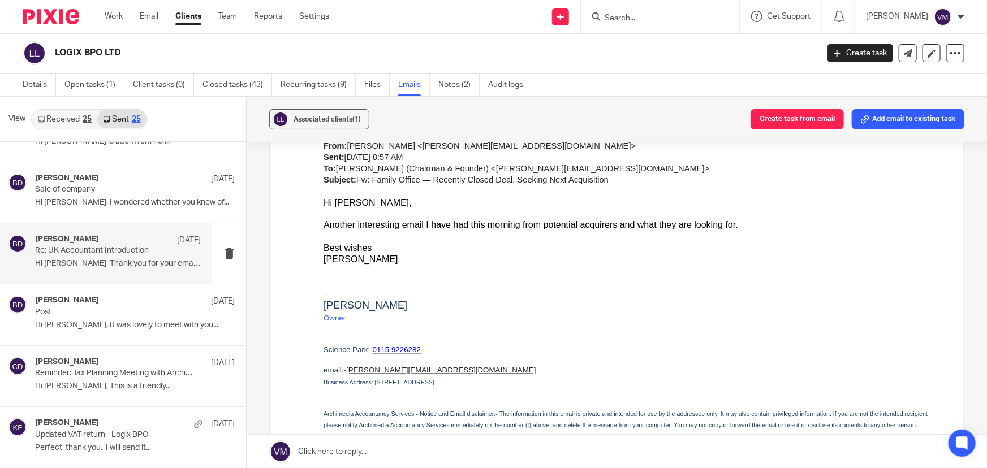
click at [89, 260] on p "Hi Rheneir, Thank you for your email. Could..." at bounding box center [118, 264] width 166 height 10
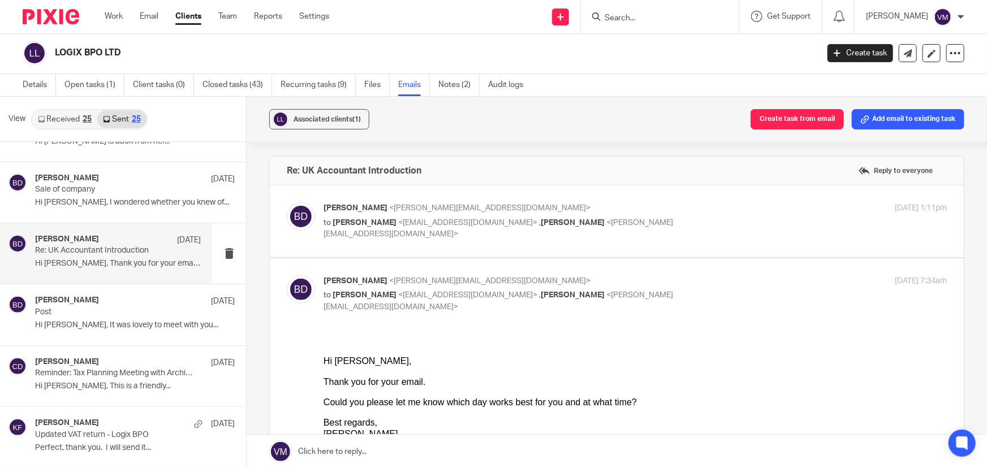
scroll to position [0, 0]
click at [749, 205] on div "11 Aug 2025 1:11pm" at bounding box center [843, 208] width 208 height 12
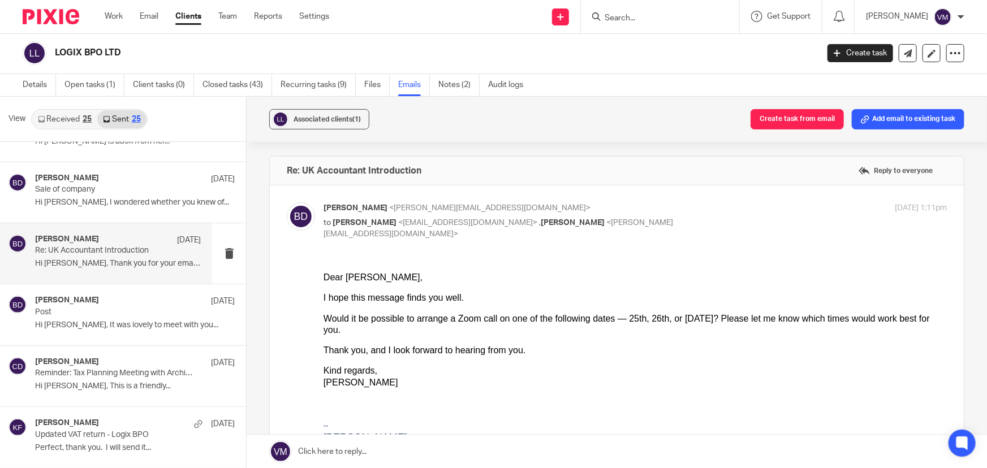
click at [750, 204] on div "11 Aug 2025 1:11pm" at bounding box center [843, 208] width 208 height 12
checkbox input "false"
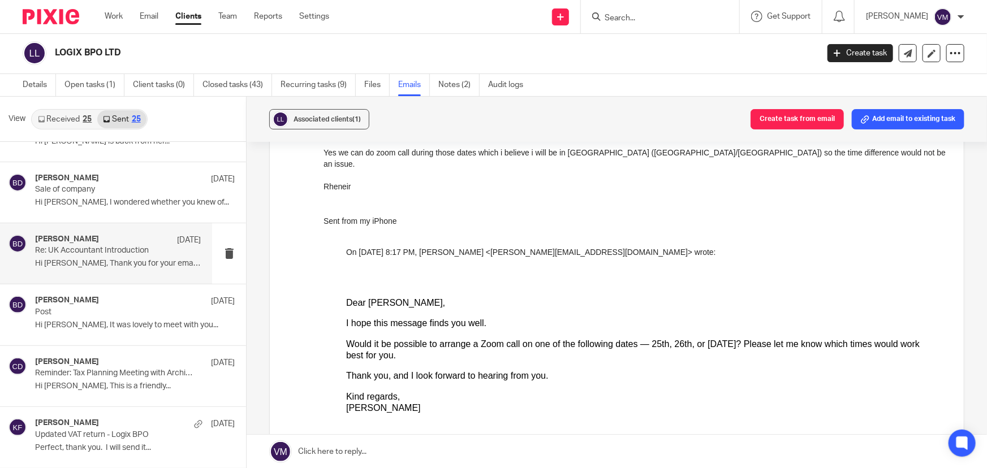
scroll to position [566, 0]
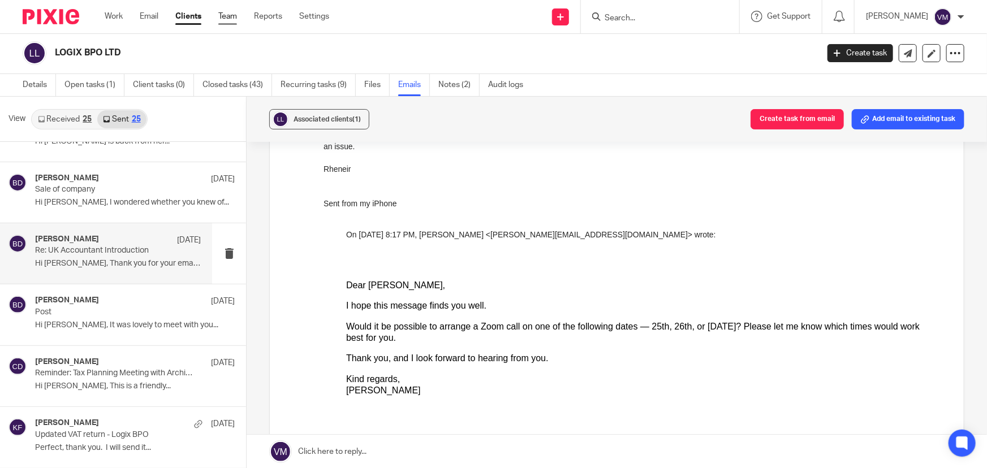
click at [234, 15] on link "Team" at bounding box center [227, 16] width 19 height 11
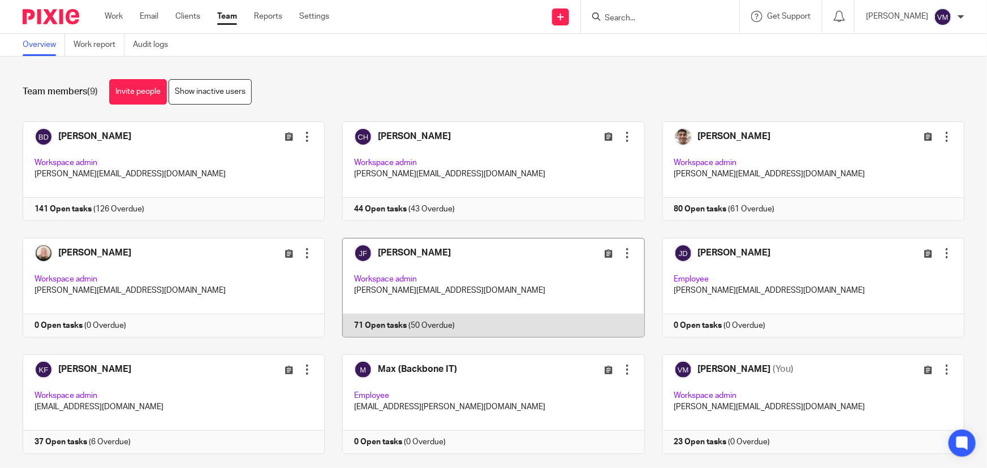
scroll to position [24, 0]
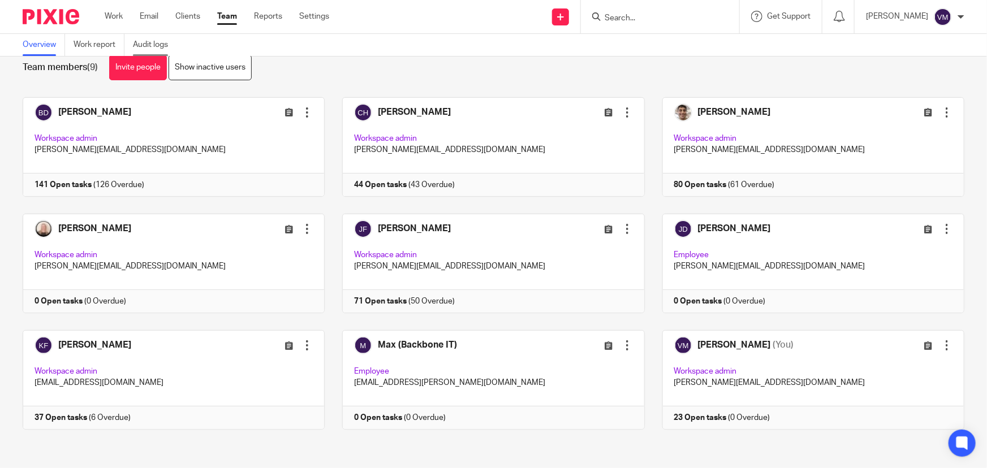
click at [147, 42] on link "Audit logs" at bounding box center [155, 45] width 44 height 22
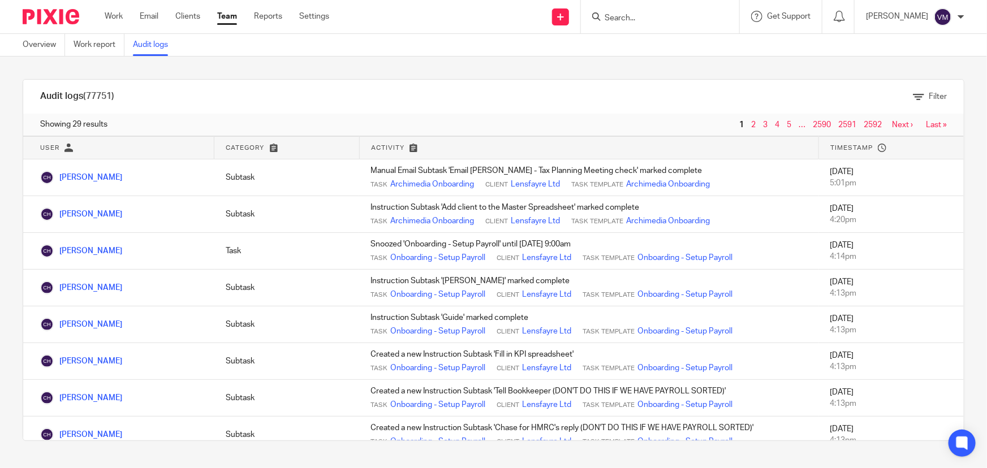
click at [231, 16] on link "Team" at bounding box center [227, 16] width 20 height 11
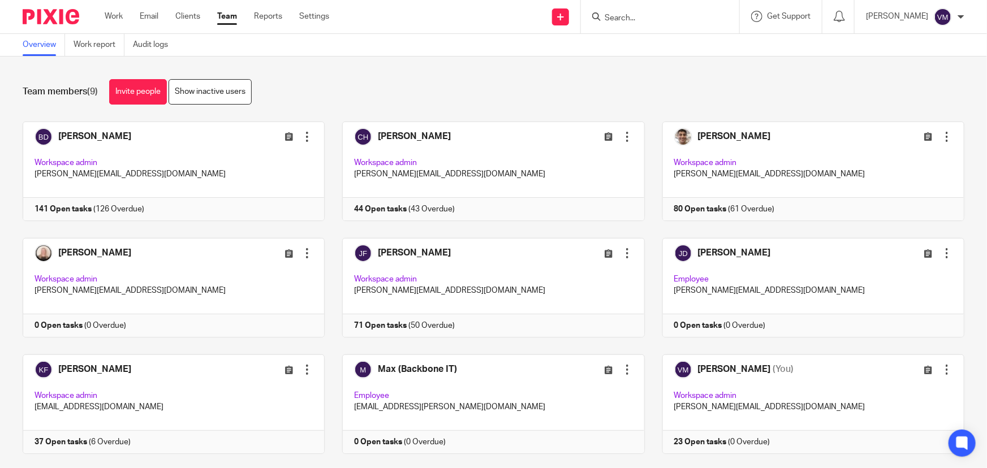
click at [623, 21] on input "Search" at bounding box center [654, 19] width 102 height 10
type input "l"
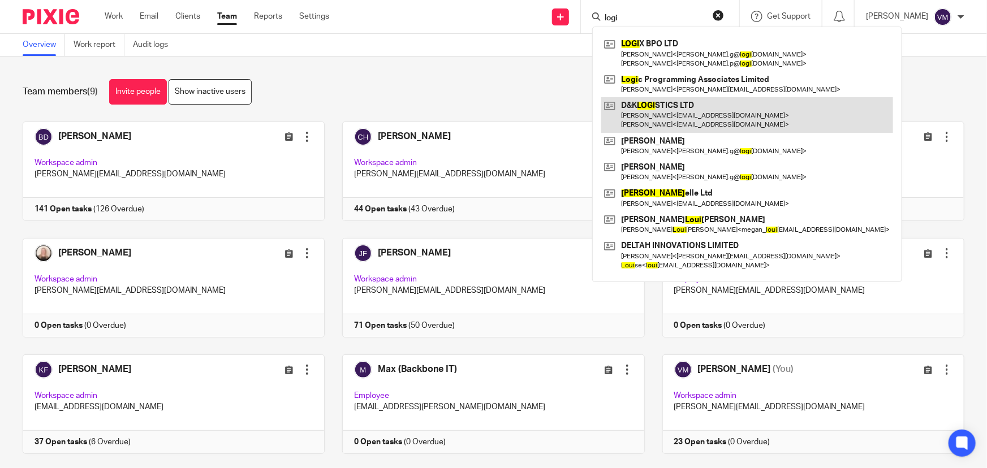
type input "logi"
click at [686, 113] on link at bounding box center [747, 114] width 292 height 35
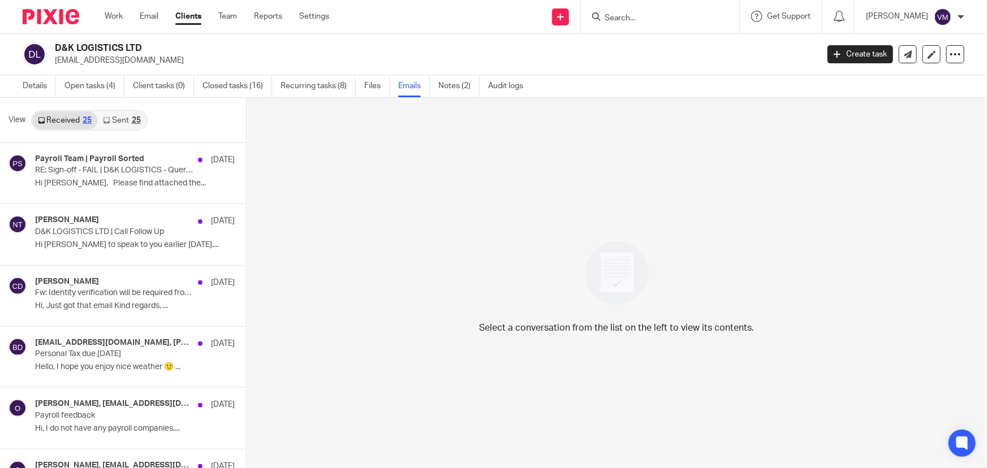
click at [115, 122] on link "Sent 25" at bounding box center [121, 120] width 49 height 18
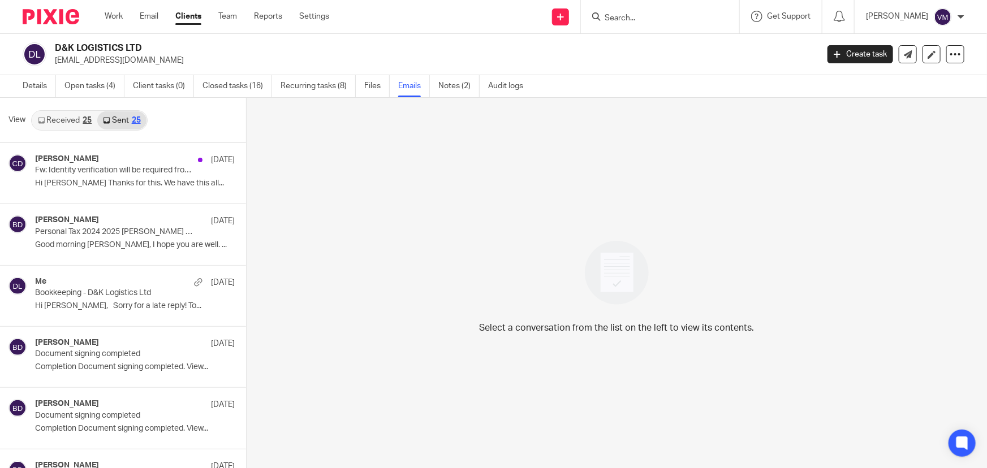
scroll to position [1, 0]
click at [232, 18] on link "Team" at bounding box center [227, 16] width 19 height 11
